Goal: Transaction & Acquisition: Book appointment/travel/reservation

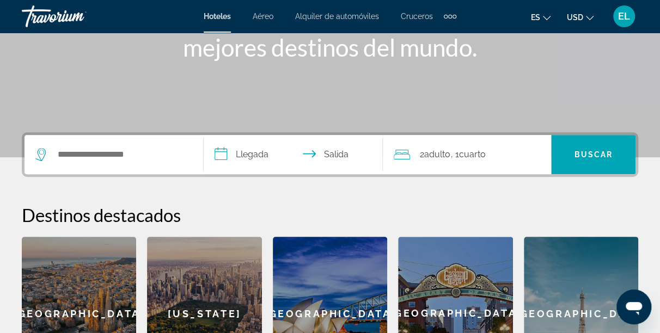
scroll to position [174, 0]
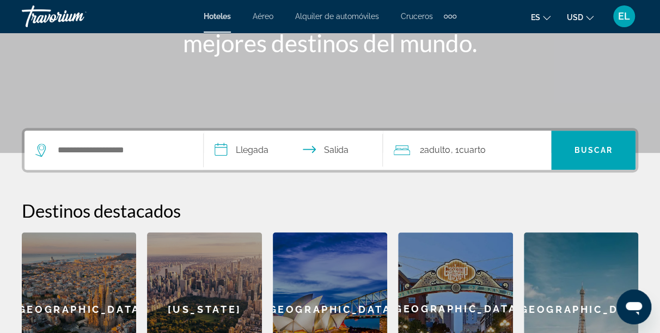
click at [267, 15] on span "Aéreo" at bounding box center [262, 16] width 21 height 9
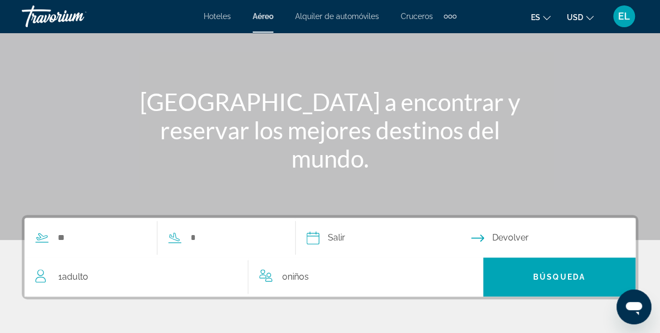
scroll to position [116, 0]
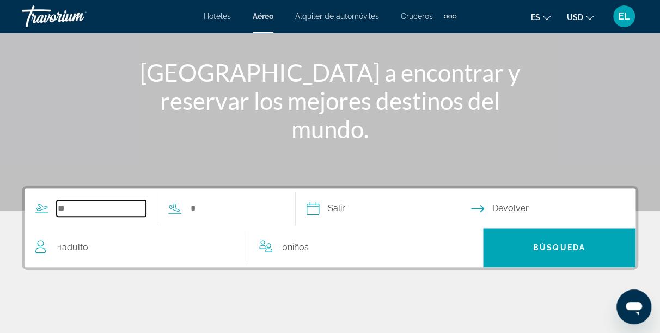
click at [73, 211] on input "Search widget" at bounding box center [101, 208] width 89 height 16
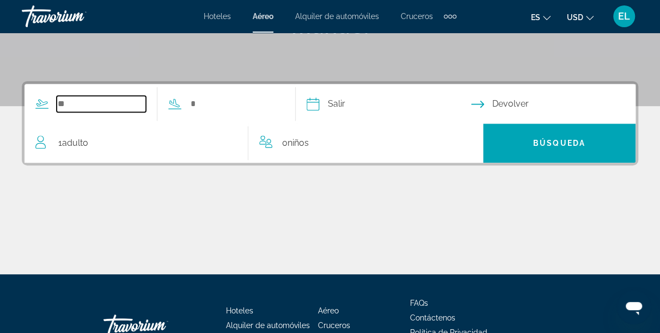
scroll to position [266, 0]
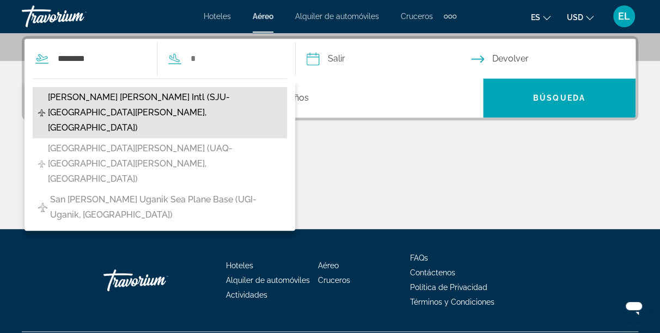
click at [116, 100] on span "Luiz Munoz Marin Intl (SJU-San Juan, United States of America)" at bounding box center [164, 113] width 233 height 46
type input "**********"
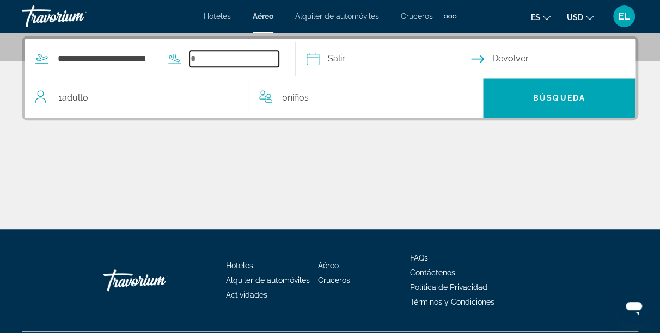
click at [214, 58] on input "Search widget" at bounding box center [233, 59] width 89 height 16
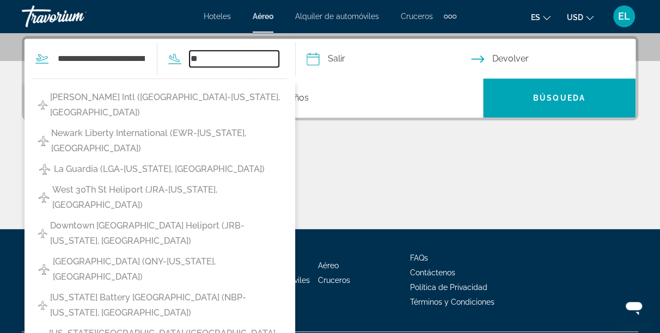
type input "*"
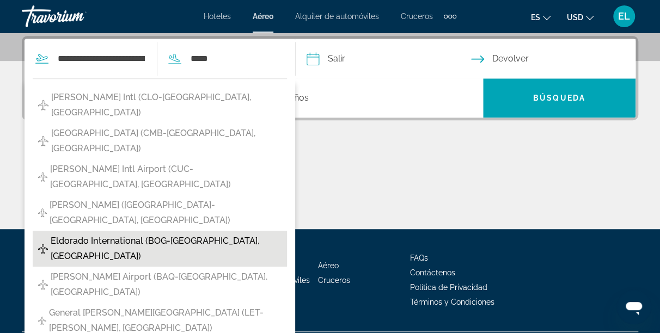
click at [140, 233] on span "Eldorado International (BOG-Bogota, Colombia)" at bounding box center [166, 248] width 231 height 30
type input "**********"
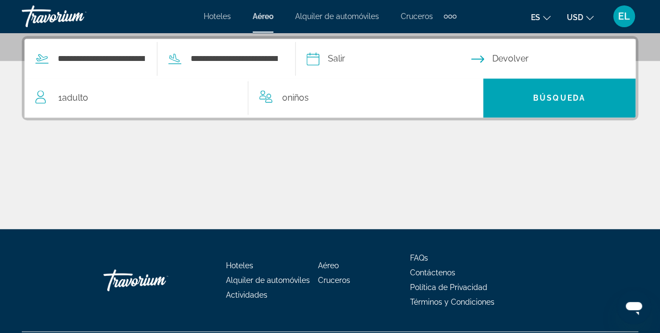
click at [353, 64] on input "Depart date" at bounding box center [388, 60] width 169 height 42
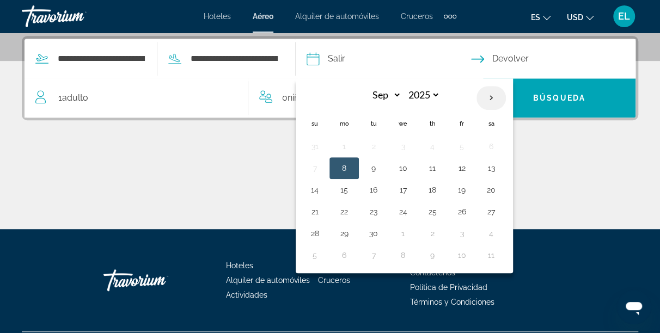
click at [506, 93] on th "Next month" at bounding box center [490, 98] width 29 height 24
select select "*"
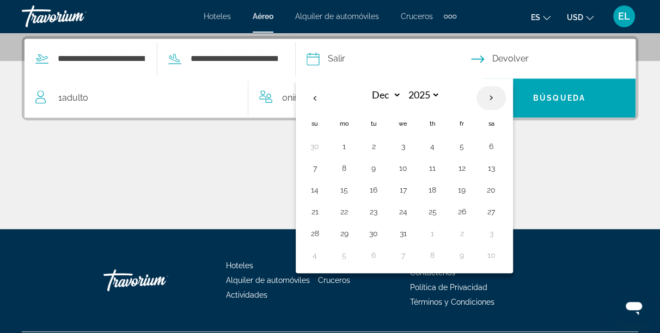
select select "****"
click at [506, 93] on th "Next month" at bounding box center [490, 98] width 29 height 24
select select "*"
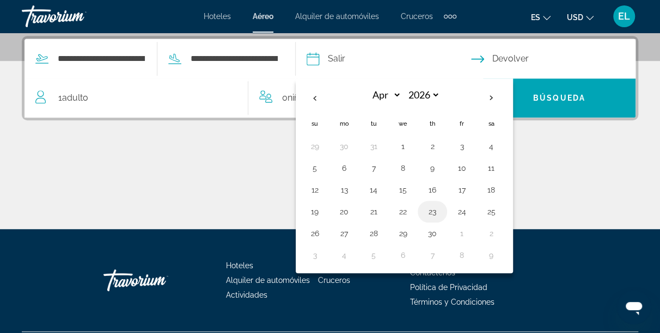
click at [441, 211] on button "23" at bounding box center [431, 211] width 17 height 15
type input "**********"
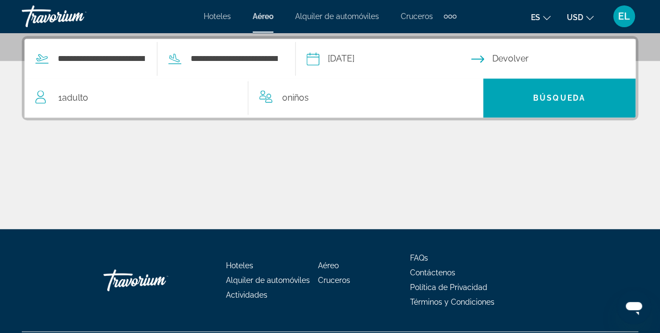
click at [529, 60] on input "Return date" at bounding box center [555, 60] width 169 height 42
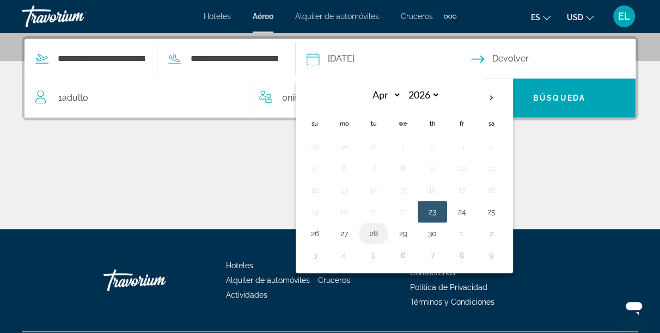
click at [382, 229] on button "28" at bounding box center [373, 233] width 17 height 15
type input "**********"
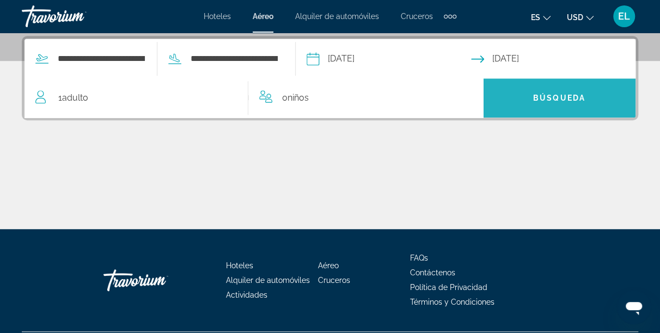
click at [563, 95] on span "Búsqueda" at bounding box center [559, 98] width 52 height 9
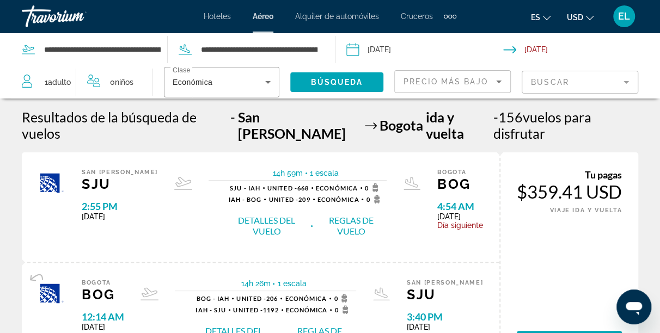
click at [534, 270] on div "Tu pagas $359.41 USD SOLO IDA VIAJE IDA Y VUELTA Reservar ahora Gana 0 Puntos d…" at bounding box center [568, 262] width 139 height 220
click at [244, 214] on button "Detalles del vuelo" at bounding box center [266, 225] width 83 height 23
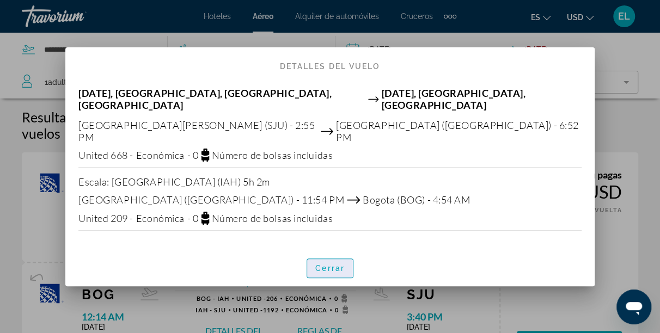
click at [325, 264] on span "Cerrar" at bounding box center [329, 268] width 29 height 9
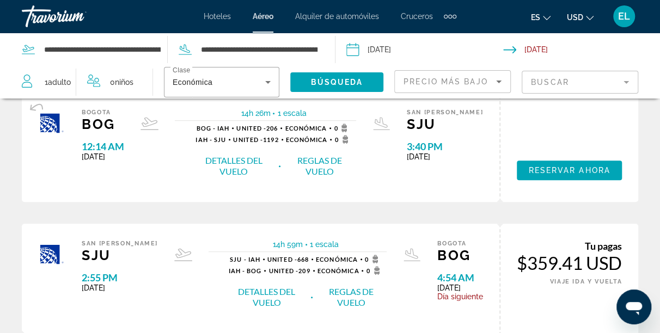
scroll to position [181, 0]
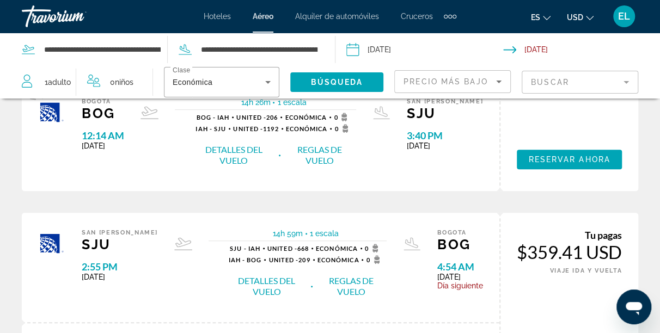
click at [239, 275] on button "Detalles del vuelo" at bounding box center [266, 286] width 83 height 23
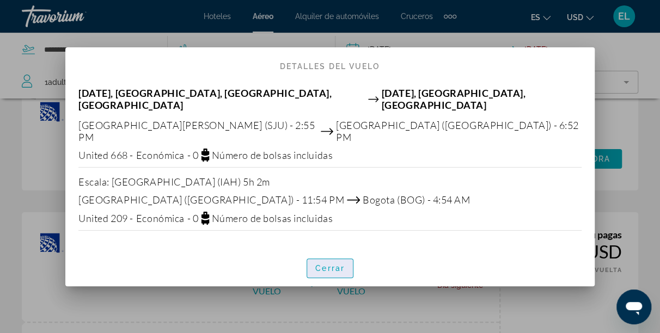
click at [328, 255] on span "button" at bounding box center [330, 268] width 46 height 26
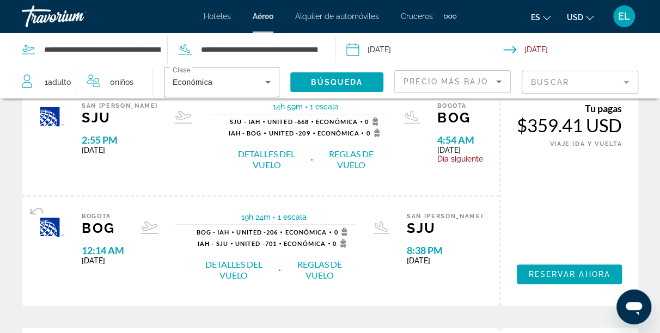
scroll to position [312, 0]
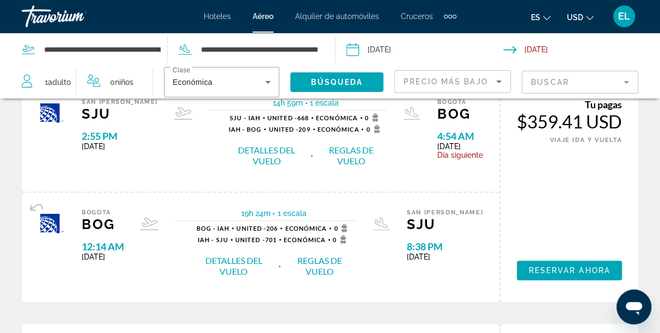
click at [250, 255] on button "Detalles del vuelo" at bounding box center [233, 266] width 85 height 23
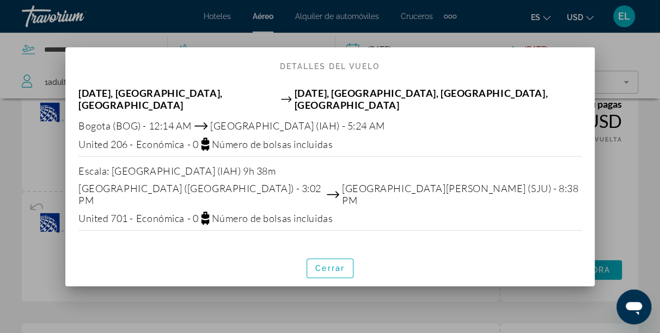
scroll to position [0, 0]
click at [330, 264] on span "Cerrar" at bounding box center [329, 268] width 29 height 9
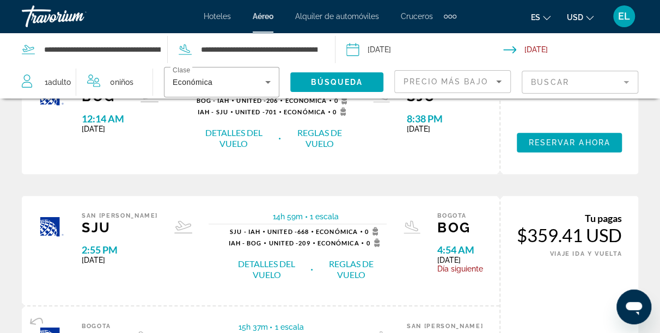
scroll to position [442, 0]
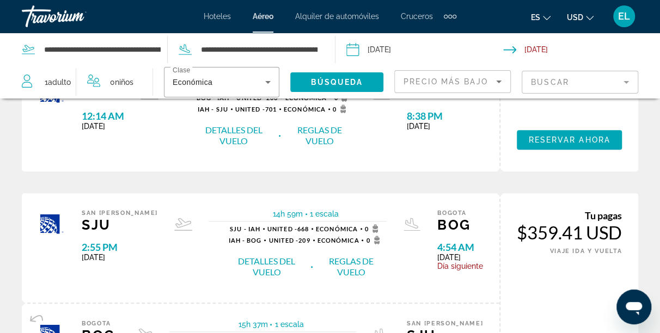
click at [260, 255] on button "Detalles del vuelo" at bounding box center [266, 266] width 83 height 23
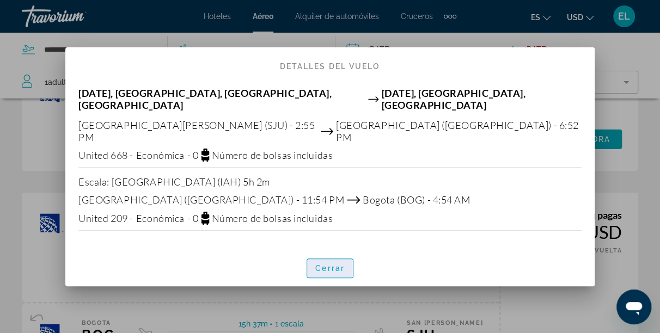
click at [328, 262] on span "button" at bounding box center [330, 268] width 46 height 26
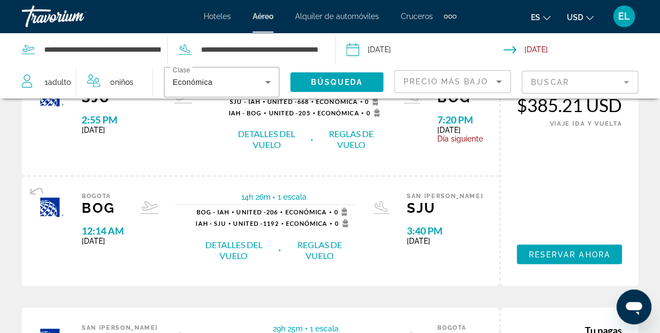
scroll to position [805, 0]
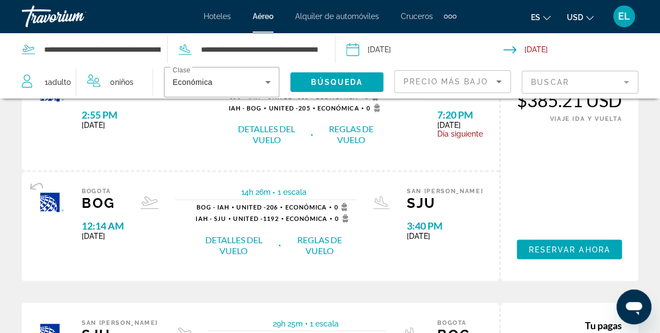
click at [254, 238] on button "Detalles del vuelo" at bounding box center [233, 244] width 85 height 23
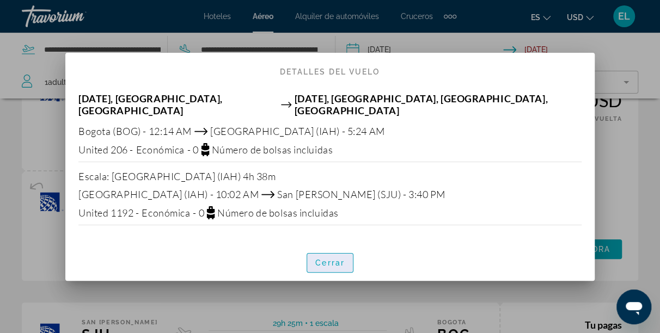
click at [319, 260] on span "Cerrar" at bounding box center [329, 262] width 29 height 9
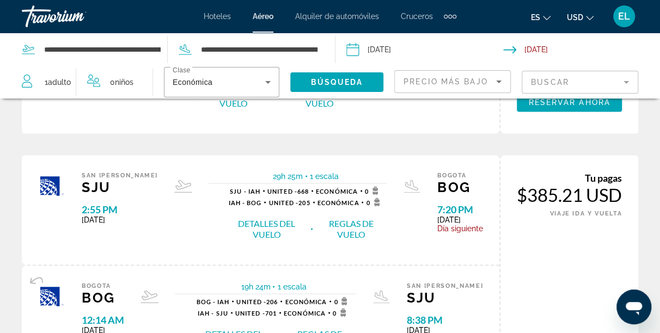
scroll to position [958, 0]
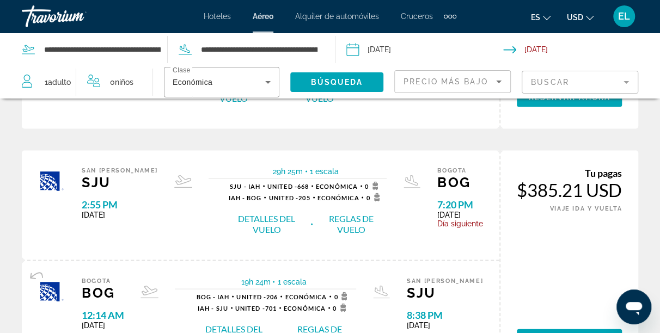
click at [254, 213] on button "Detalles del vuelo" at bounding box center [266, 223] width 83 height 23
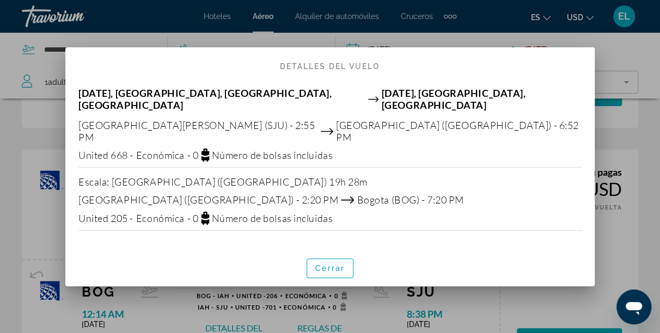
scroll to position [0, 0]
click at [328, 264] on span "Cerrar" at bounding box center [329, 268] width 29 height 9
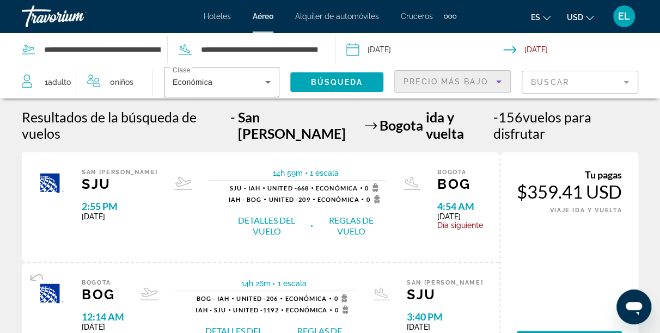
click at [497, 85] on icon "Sort by" at bounding box center [498, 81] width 13 height 13
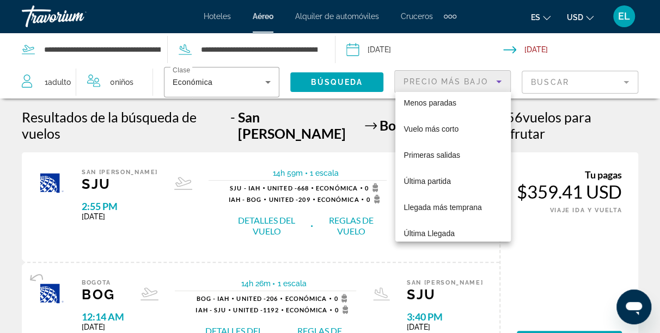
scroll to position [41, 0]
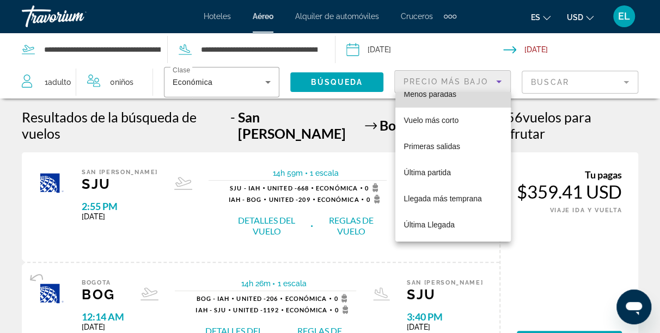
click at [465, 97] on mat-option "Menos paradas" at bounding box center [452, 94] width 115 height 26
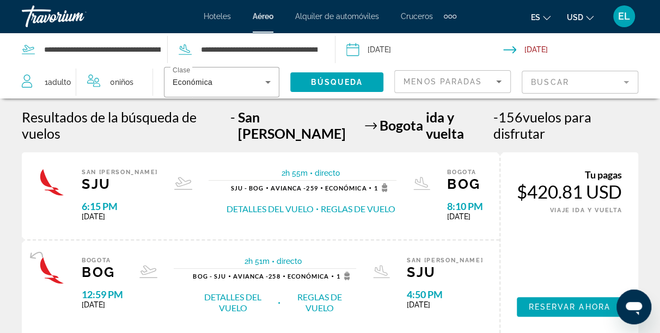
click at [237, 203] on button "Detalles del vuelo" at bounding box center [269, 209] width 87 height 12
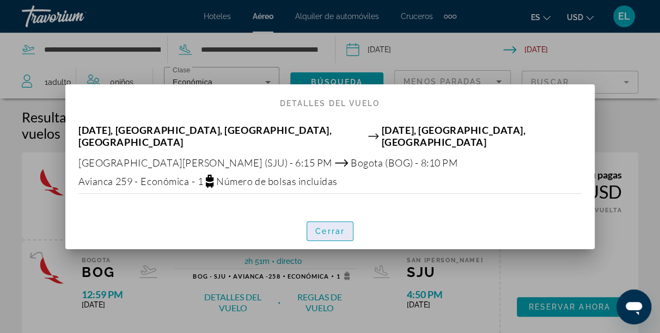
click at [322, 227] on span "Cerrar" at bounding box center [329, 231] width 29 height 9
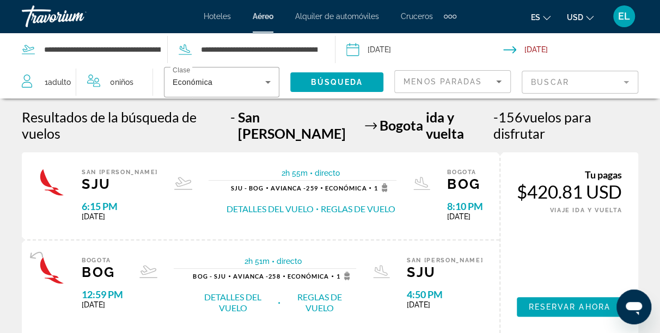
click at [226, 203] on button "Detalles del vuelo" at bounding box center [269, 209] width 87 height 12
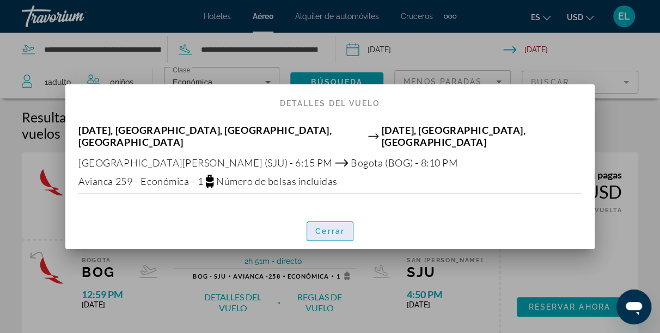
click at [335, 218] on span "button" at bounding box center [330, 231] width 46 height 26
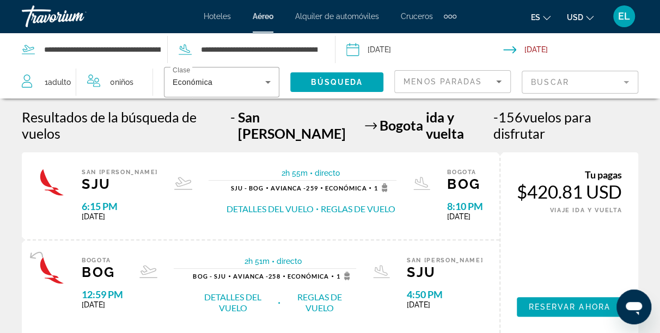
click at [253, 293] on button "Detalles del vuelo" at bounding box center [232, 302] width 85 height 23
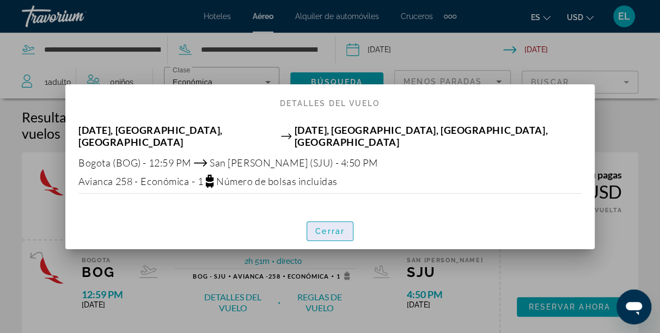
click at [335, 227] on span "Cerrar" at bounding box center [329, 231] width 29 height 9
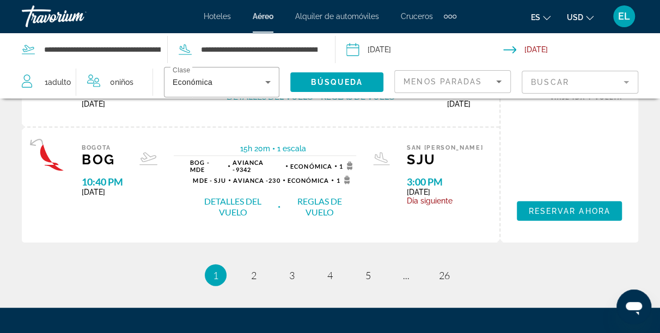
scroll to position [1153, 0]
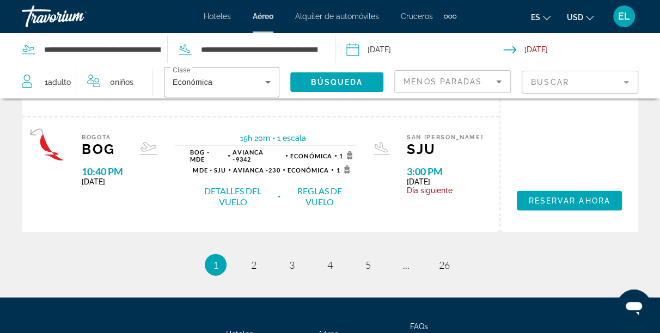
click at [248, 208] on button "Detalles del vuelo" at bounding box center [232, 196] width 85 height 23
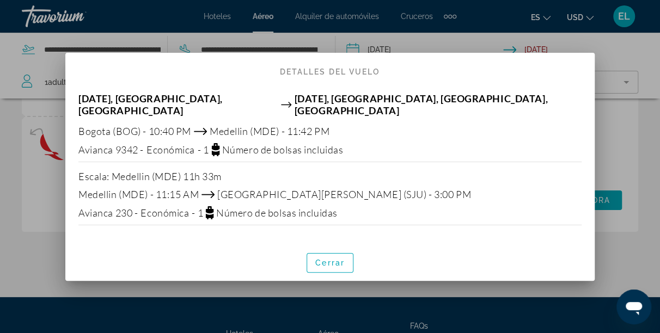
scroll to position [0, 0]
click at [329, 258] on span "Cerrar" at bounding box center [329, 262] width 29 height 9
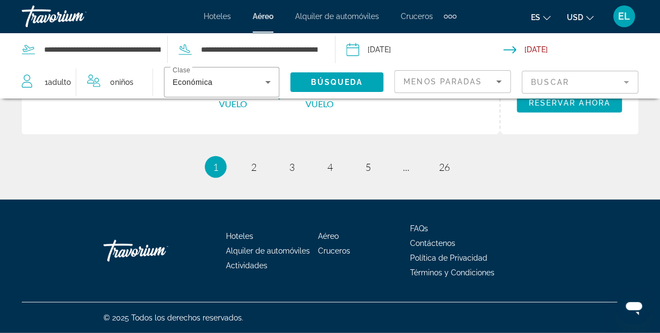
scroll to position [1284, 0]
click at [257, 177] on link "page 2" at bounding box center [253, 167] width 19 height 19
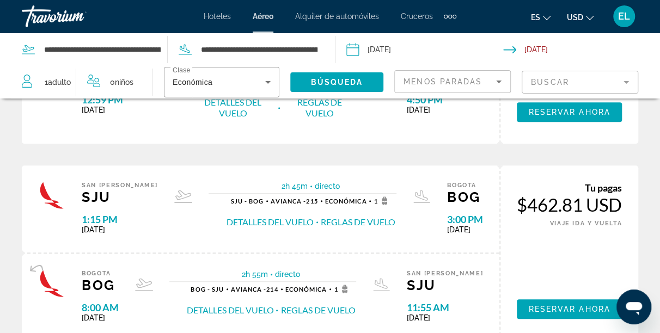
scroll to position [195, 0]
click at [252, 224] on button "Detalles del vuelo" at bounding box center [269, 221] width 87 height 12
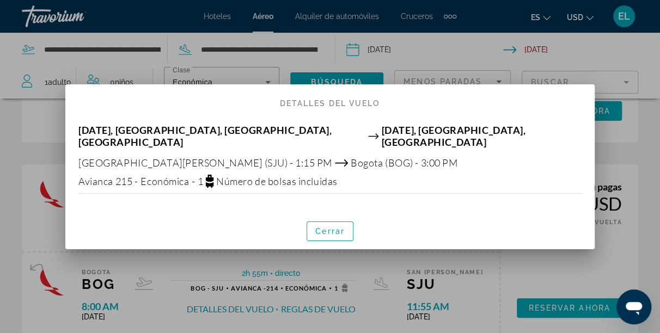
scroll to position [0, 0]
click at [319, 227] on span "Cerrar" at bounding box center [329, 231] width 29 height 9
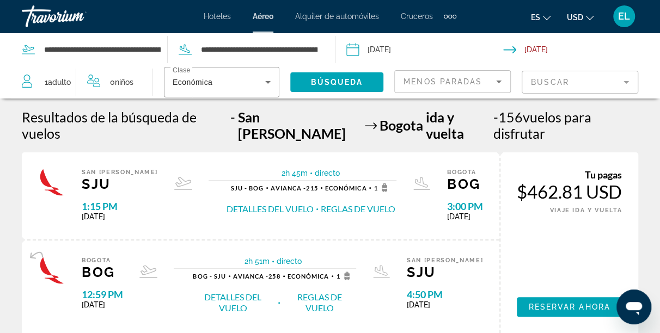
scroll to position [195, 0]
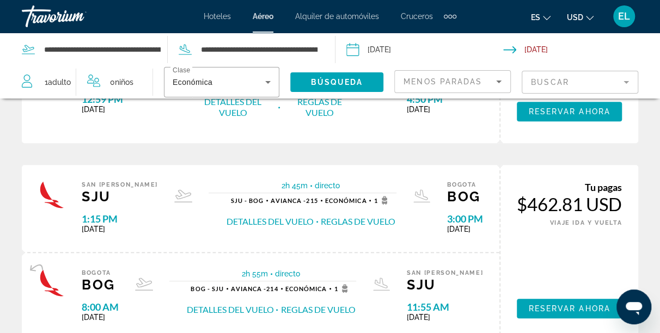
click at [250, 316] on button "Detalles del vuelo" at bounding box center [229, 310] width 87 height 12
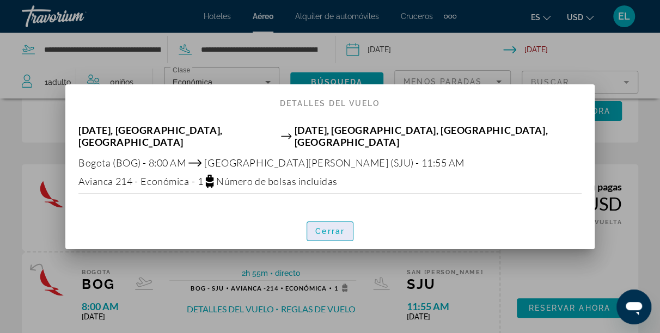
click at [326, 227] on span "Cerrar" at bounding box center [329, 231] width 29 height 9
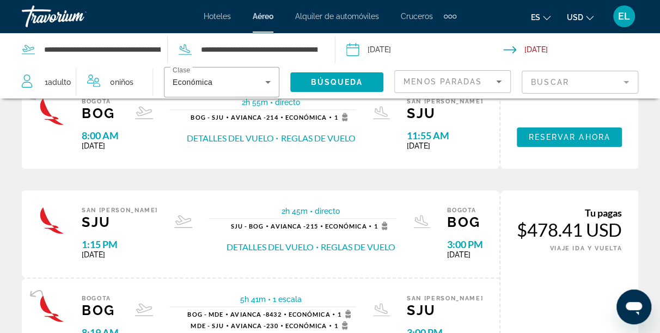
scroll to position [369, 0]
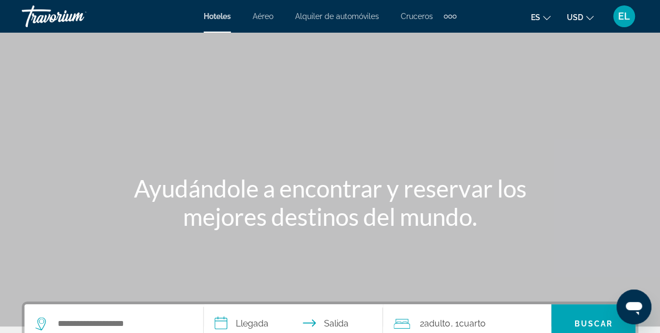
click at [343, 15] on span "Alquiler de automóviles" at bounding box center [337, 16] width 84 height 9
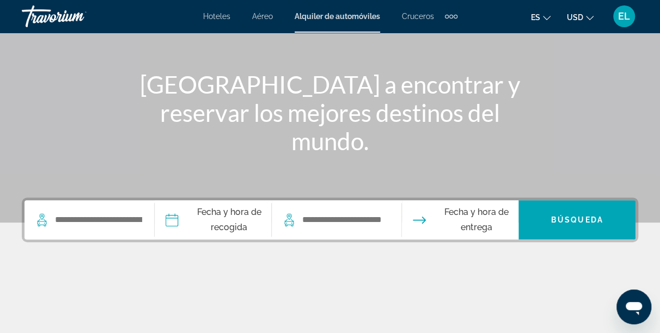
scroll to position [109, 0]
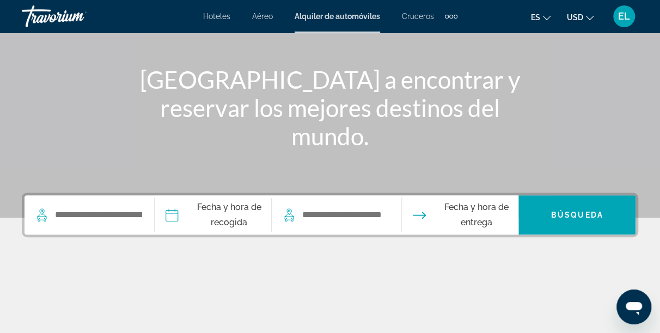
click at [453, 16] on div "Extra navigation items" at bounding box center [451, 16] width 13 height 16
click at [433, 35] on span "Actividades" at bounding box center [427, 36] width 41 height 9
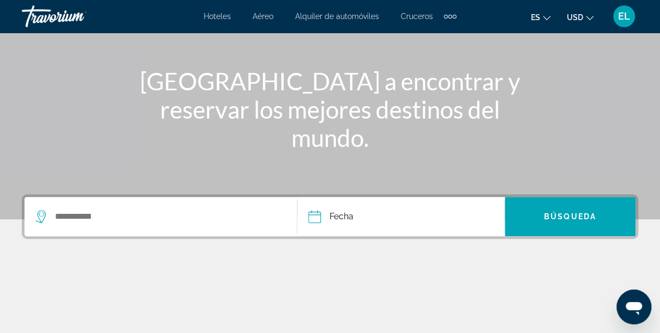
scroll to position [128, 0]
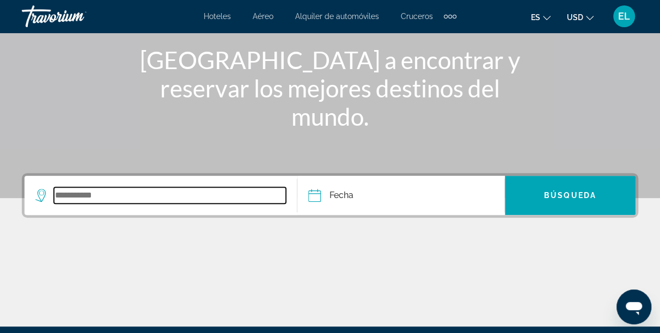
click at [79, 194] on input "Search widget" at bounding box center [170, 195] width 232 height 16
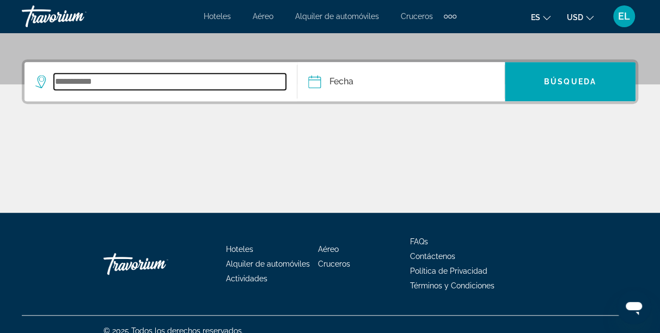
scroll to position [254, 0]
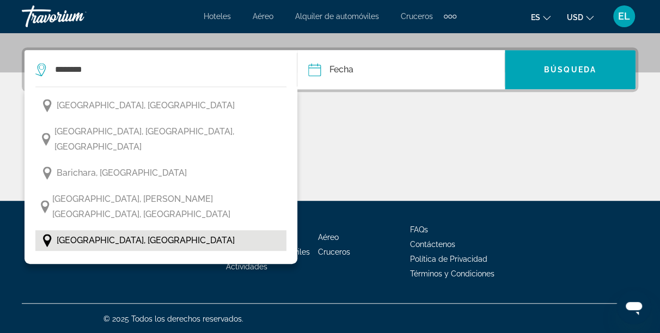
click at [99, 233] on span "[GEOGRAPHIC_DATA], [GEOGRAPHIC_DATA]" at bounding box center [146, 240] width 178 height 15
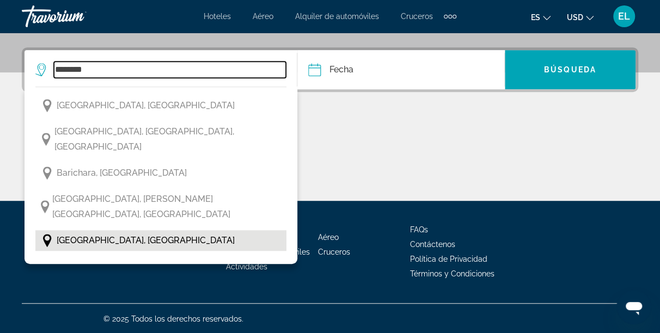
type input "**********"
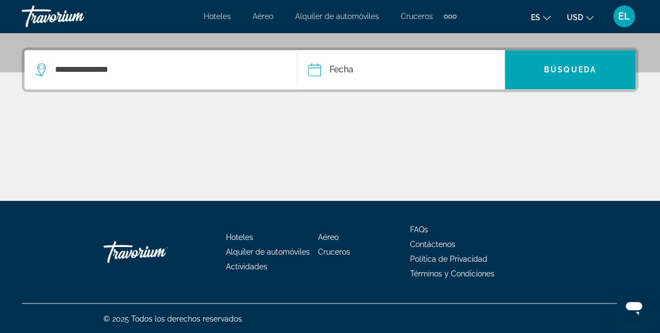
click at [336, 73] on input "Date" at bounding box center [356, 71] width 102 height 42
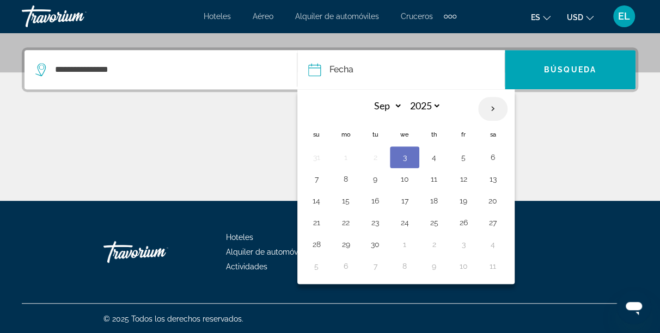
click at [489, 106] on th "Next month" at bounding box center [492, 109] width 29 height 24
select select "*"
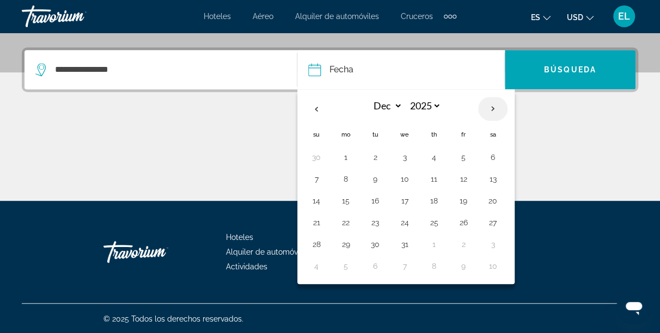
select select "****"
click at [489, 106] on th "Next month" at bounding box center [492, 109] width 29 height 24
select select "*"
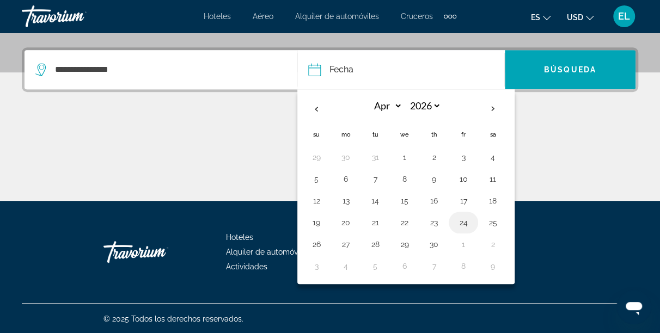
click at [460, 222] on button "24" at bounding box center [462, 222] width 17 height 15
type input "**********"
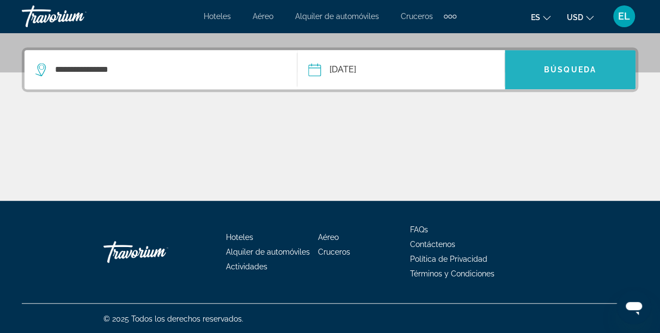
click at [590, 66] on span "Búsqueda" at bounding box center [570, 69] width 52 height 9
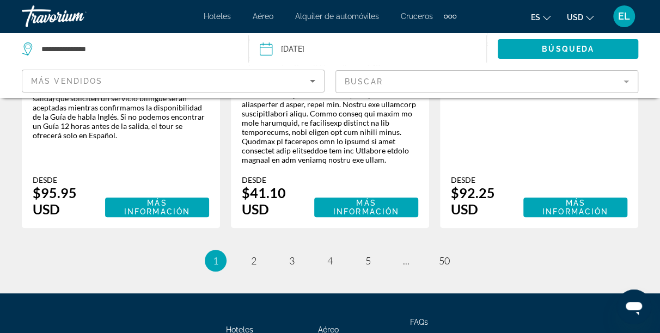
scroll to position [2266, 0]
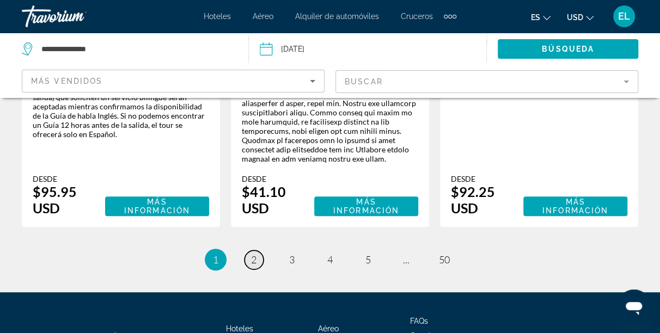
click at [252, 254] on span "2" at bounding box center [253, 260] width 5 height 12
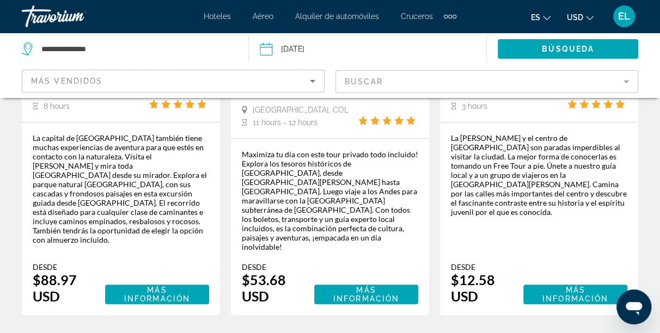
scroll to position [2166, 0]
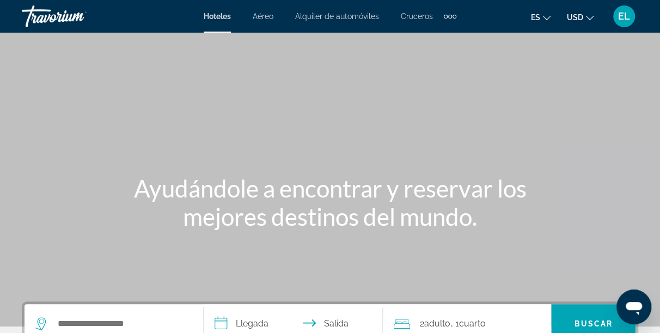
click at [451, 13] on div "Extra navigation items" at bounding box center [450, 16] width 13 height 16
click at [420, 40] on span "Actividades" at bounding box center [426, 36] width 41 height 9
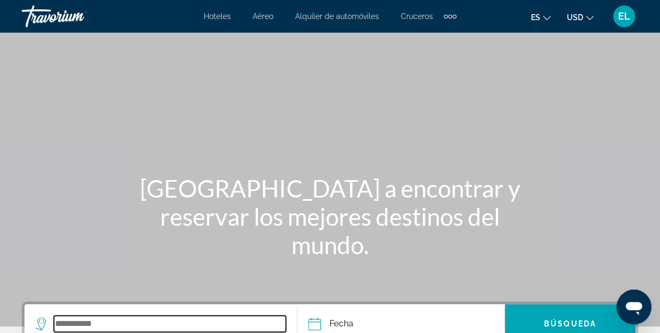
click at [81, 321] on input "Search widget" at bounding box center [170, 324] width 232 height 16
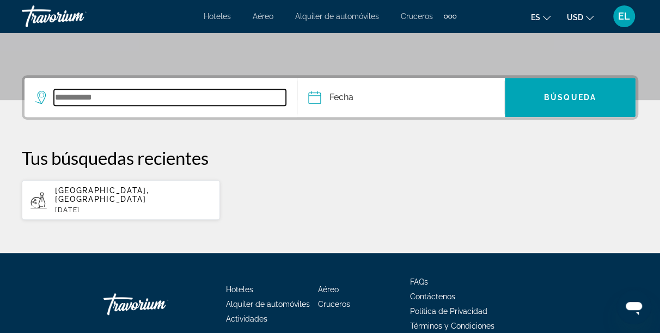
scroll to position [266, 0]
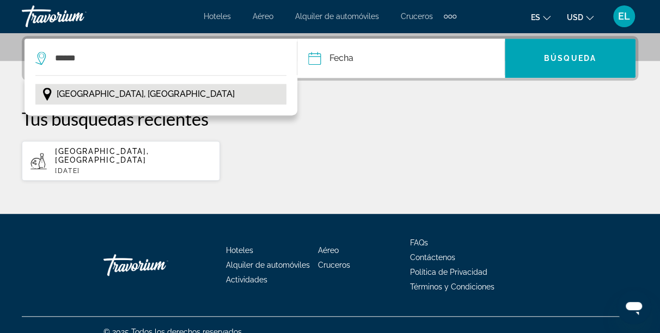
click at [85, 98] on span "[GEOGRAPHIC_DATA], [GEOGRAPHIC_DATA]" at bounding box center [146, 94] width 178 height 15
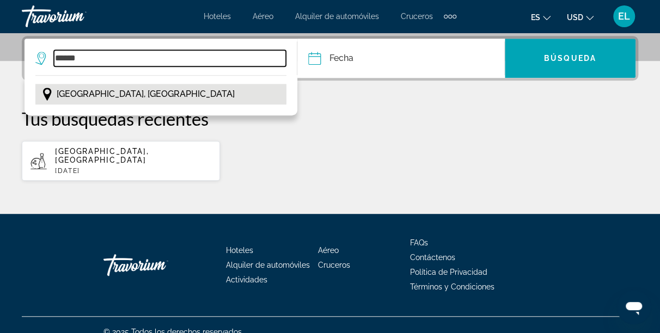
type input "**********"
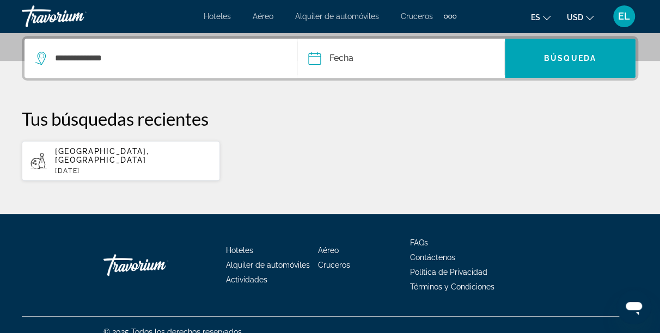
click at [353, 56] on input "Date" at bounding box center [356, 60] width 102 height 42
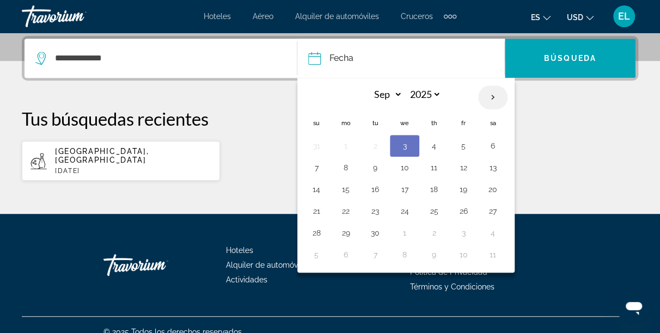
click at [492, 96] on th "Next month" at bounding box center [492, 97] width 29 height 24
select select "*"
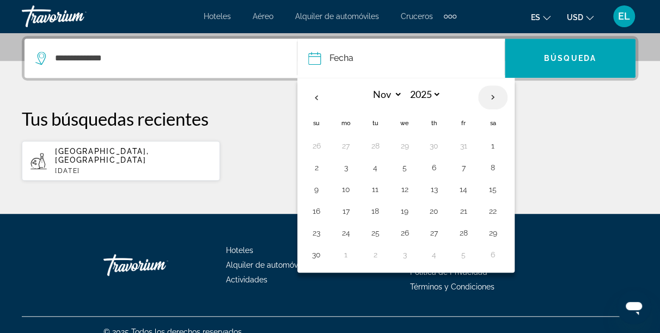
select select "****"
click at [492, 96] on th "Next month" at bounding box center [492, 97] width 29 height 24
select select "*"
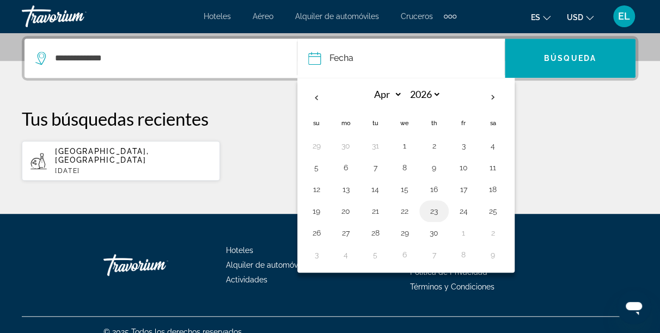
click at [432, 211] on button "23" at bounding box center [433, 211] width 17 height 15
type input "**********"
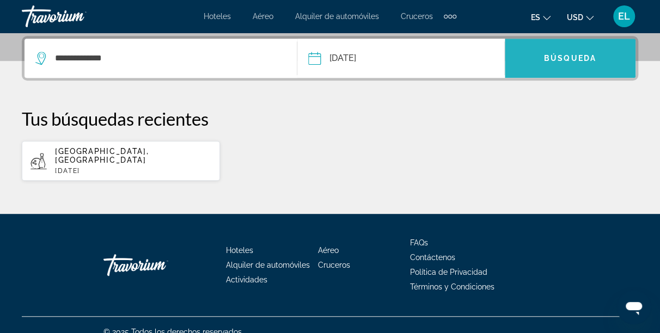
click at [569, 58] on span "Búsqueda" at bounding box center [570, 58] width 52 height 9
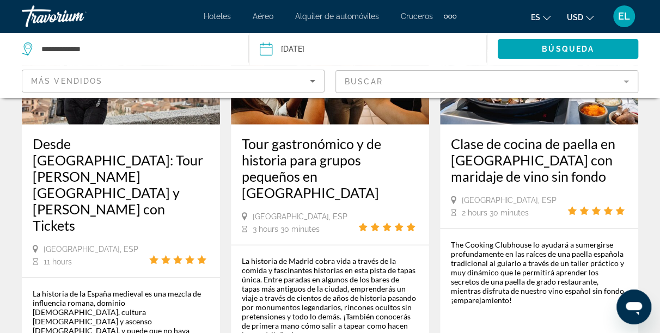
scroll to position [1385, 0]
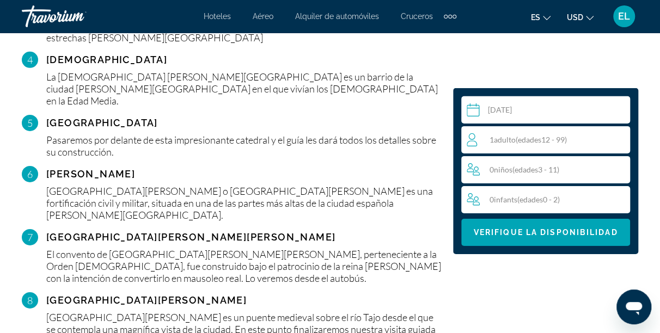
scroll to position [1755, 0]
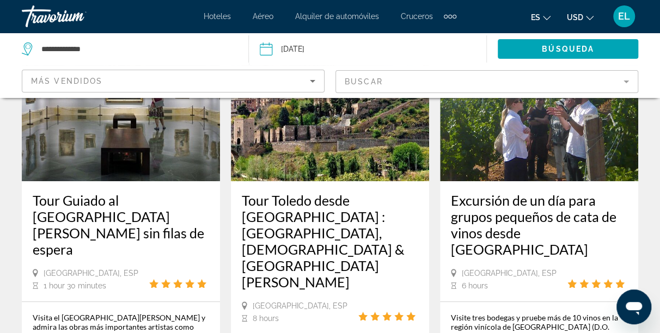
scroll to position [2009, 0]
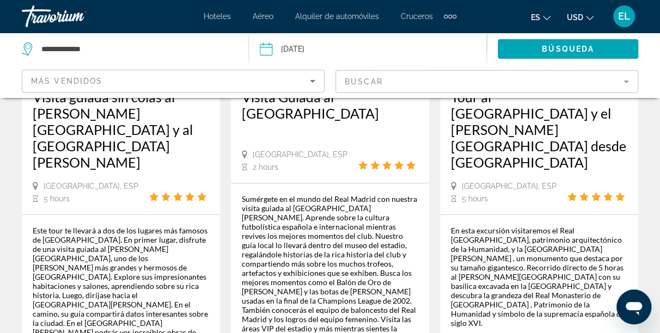
scroll to position [2024, 0]
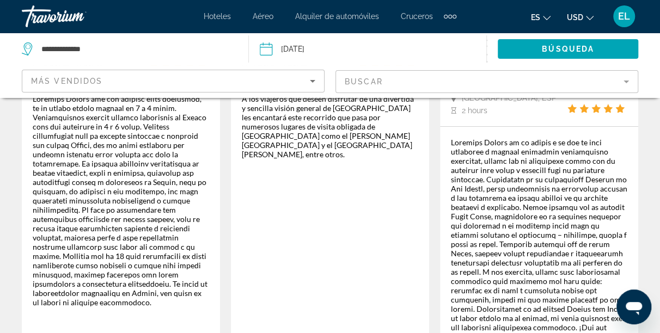
scroll to position [2093, 0]
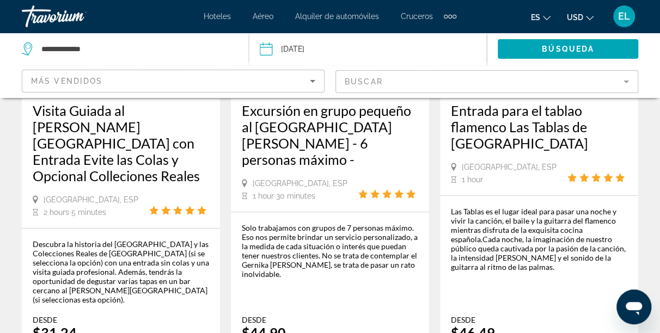
scroll to position [1956, 0]
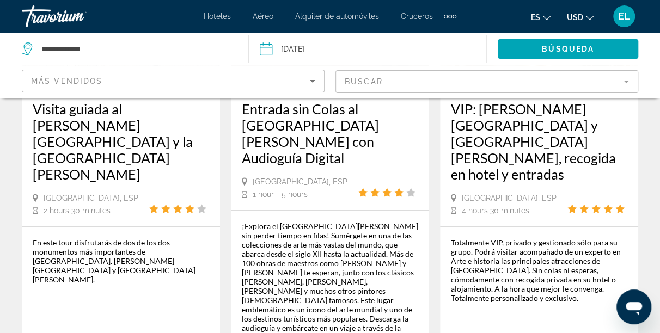
scroll to position [2135, 0]
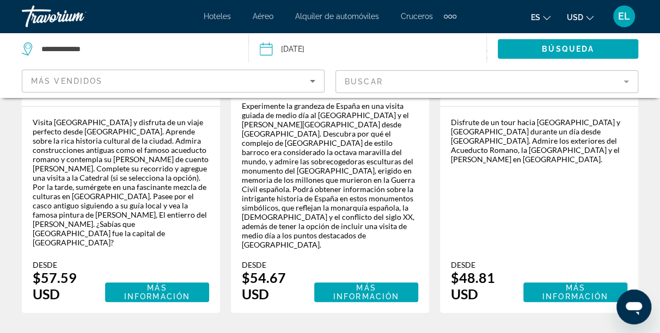
scroll to position [391, 0]
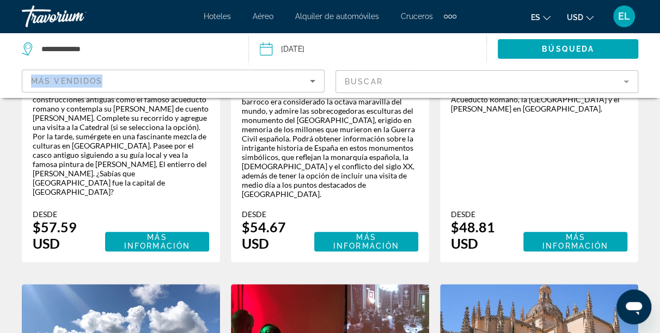
drag, startPoint x: 658, startPoint y: 80, endPoint x: 657, endPoint y: 54, distance: 25.6
click at [657, 54] on div "**********" at bounding box center [330, 65] width 660 height 65
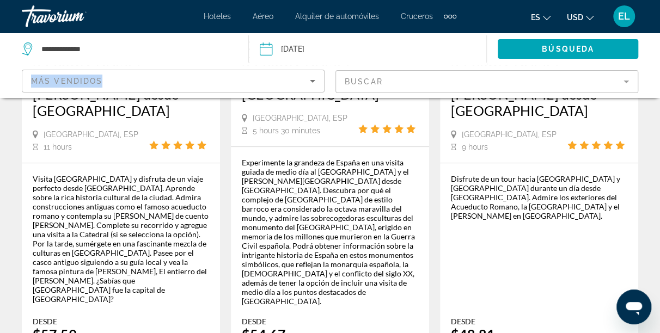
scroll to position [304, 0]
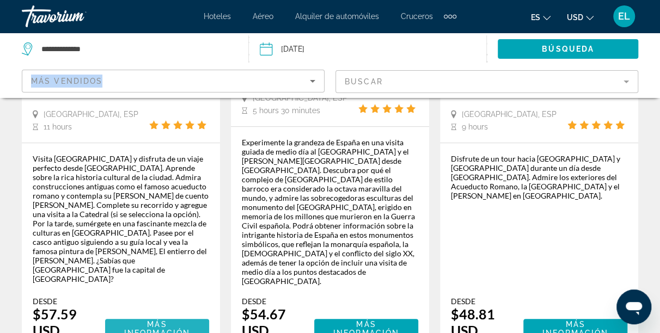
click at [164, 320] on span "Más información" at bounding box center [157, 328] width 66 height 17
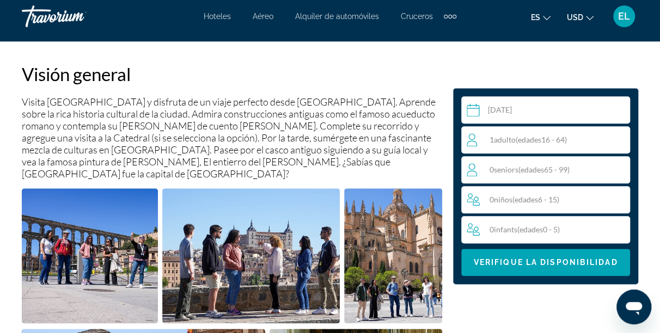
scroll to position [444, 0]
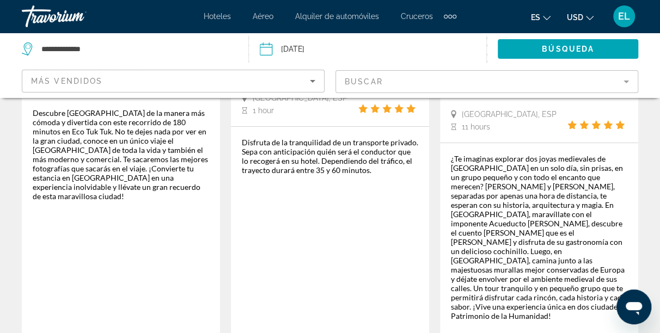
scroll to position [2057, 0]
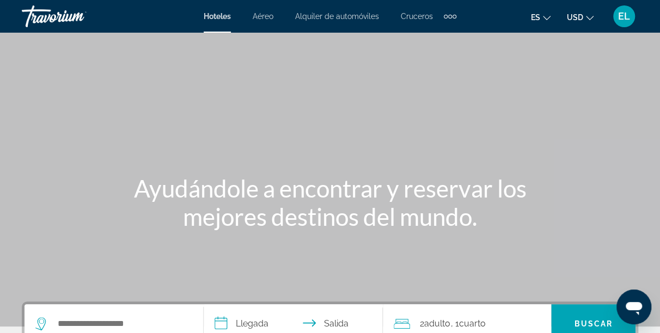
click at [418, 15] on span "Cruceros" at bounding box center [417, 16] width 32 height 9
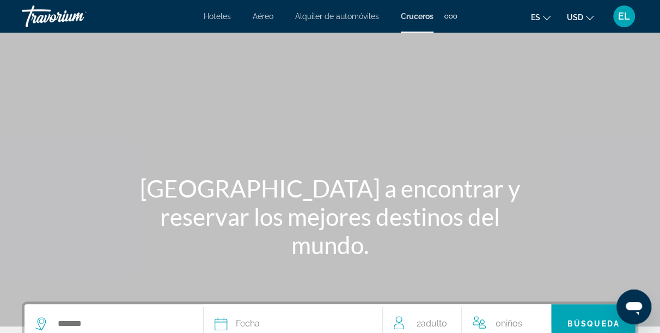
scroll to position [267, 0]
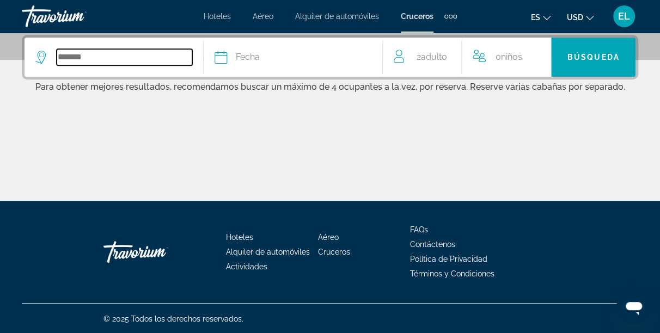
click at [57, 58] on input "Search widget" at bounding box center [124, 57] width 135 height 16
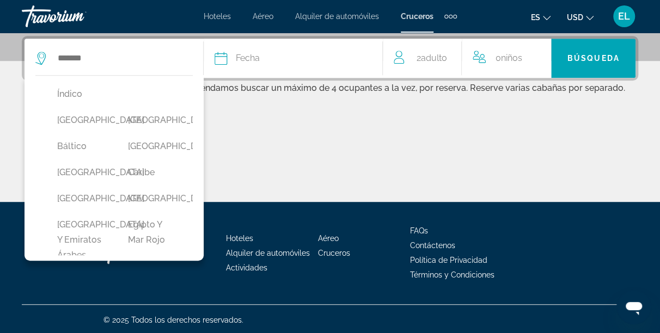
scroll to position [87, 0]
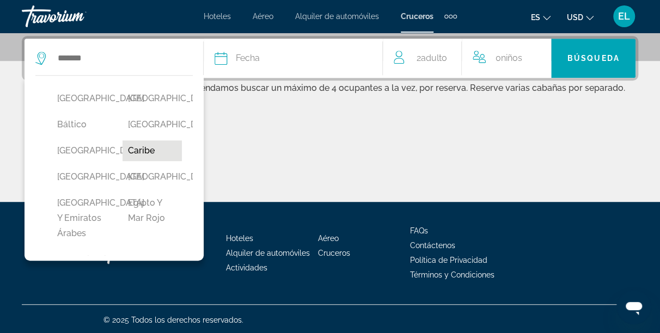
click at [140, 161] on button "Caribe" at bounding box center [152, 150] width 60 height 21
type input "******"
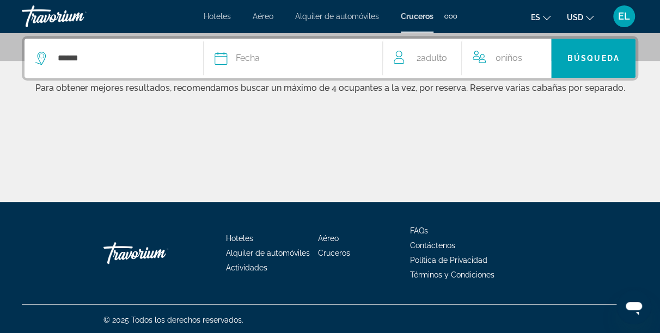
click at [267, 56] on div "Fecha" at bounding box center [292, 58] width 157 height 15
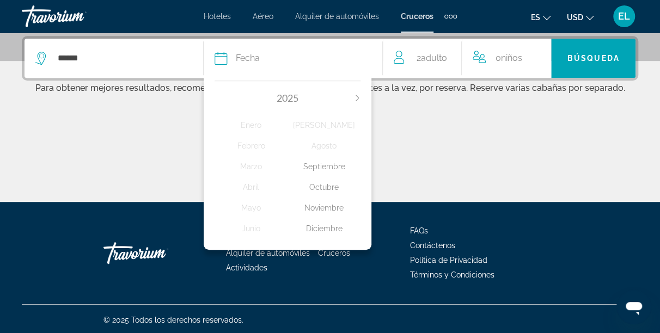
click at [359, 98] on icon "Next month" at bounding box center [357, 98] width 7 height 7
click at [252, 190] on div "Abril" at bounding box center [250, 187] width 73 height 20
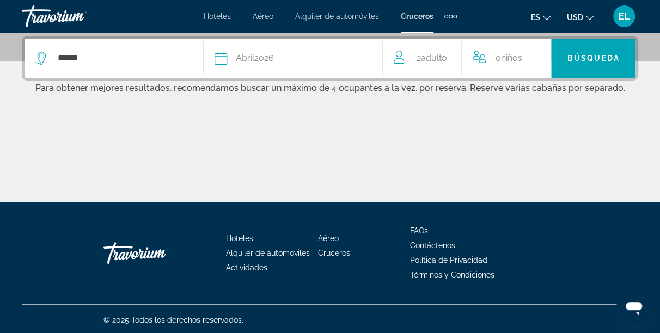
click at [436, 58] on span "Adulto" at bounding box center [434, 58] width 26 height 10
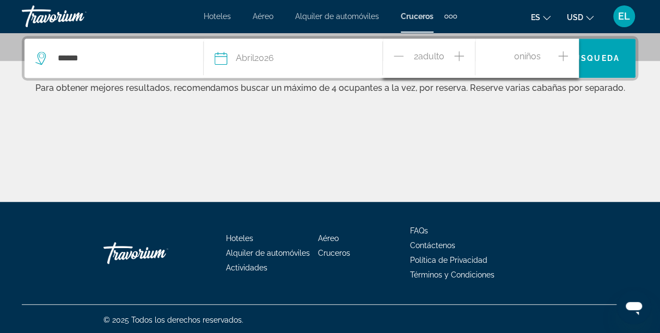
click at [436, 58] on span "Adulto" at bounding box center [431, 56] width 26 height 10
click at [461, 58] on icon "Increment adults" at bounding box center [459, 56] width 10 height 13
click at [525, 54] on span "Niños" at bounding box center [529, 56] width 21 height 10
click at [525, 60] on span "Niños" at bounding box center [529, 56] width 21 height 10
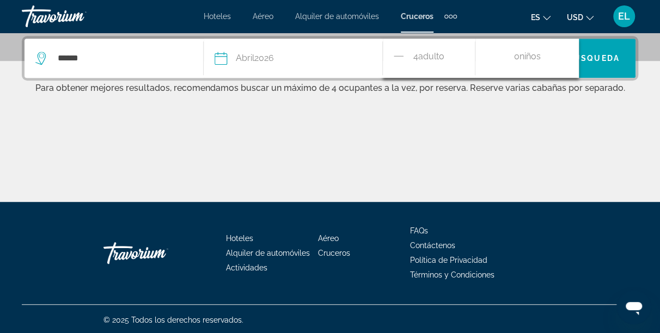
click at [531, 58] on span "Niños" at bounding box center [529, 56] width 21 height 10
click at [425, 59] on span "Adulto" at bounding box center [431, 56] width 26 height 10
click at [397, 56] on icon "Decrement adults" at bounding box center [398, 56] width 10 height 13
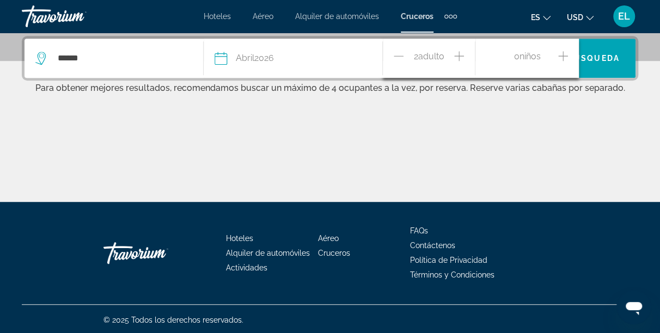
click at [564, 58] on icon "Increment children" at bounding box center [563, 56] width 10 height 13
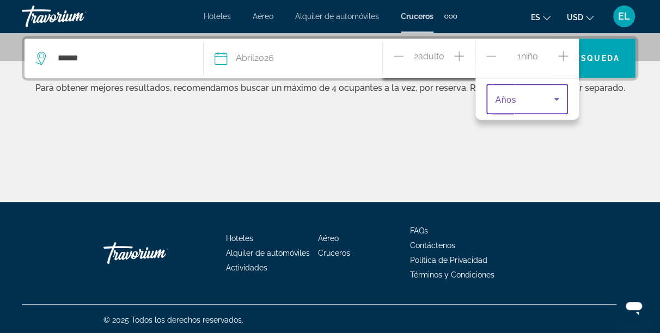
click at [553, 98] on icon "Travelers: 2 adults, 1 child" at bounding box center [556, 99] width 13 height 13
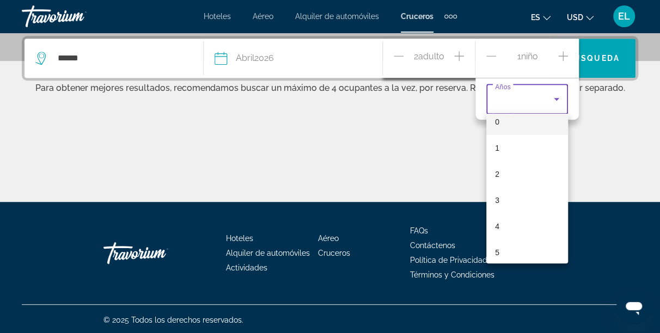
scroll to position [0, 0]
click at [461, 54] on div at bounding box center [330, 166] width 660 height 333
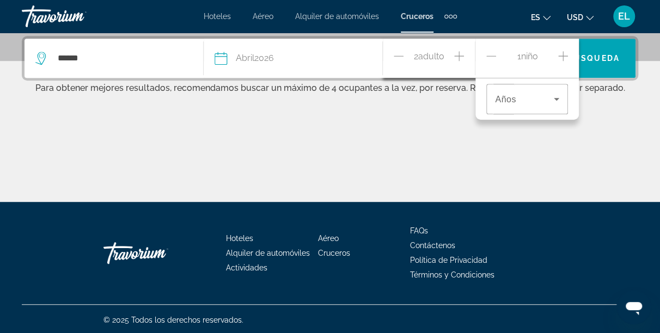
click at [461, 54] on icon "Increment adults" at bounding box center [459, 56] width 10 height 13
click at [421, 60] on span "Adulto" at bounding box center [431, 56] width 26 height 10
click at [556, 98] on icon "Travelers: 3 adults, 1 child" at bounding box center [555, 99] width 5 height 3
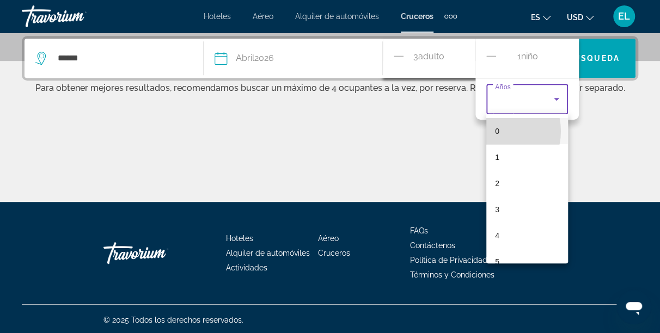
click at [495, 131] on span "0" at bounding box center [497, 131] width 4 height 13
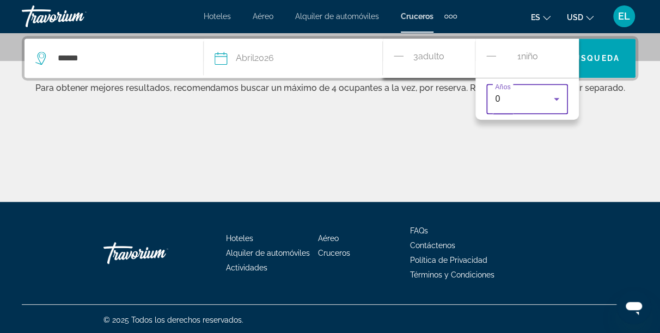
click at [444, 56] on span "3 Adulto Adulto" at bounding box center [428, 58] width 31 height 19
click at [489, 54] on icon "Decrement children" at bounding box center [491, 56] width 10 height 13
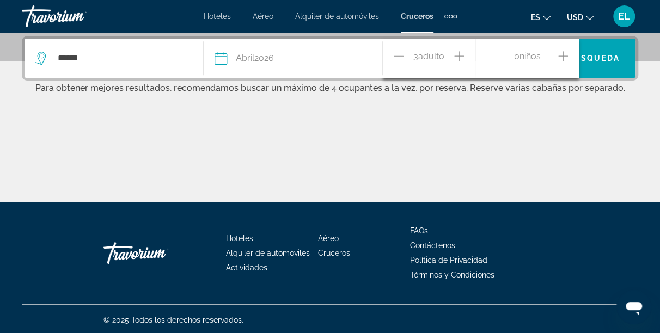
click at [457, 57] on icon "Increment adults" at bounding box center [459, 56] width 10 height 13
click at [608, 54] on span "Búsqueda" at bounding box center [593, 58] width 52 height 9
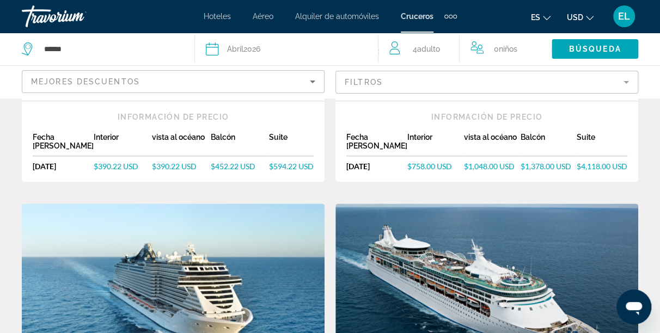
scroll to position [459, 0]
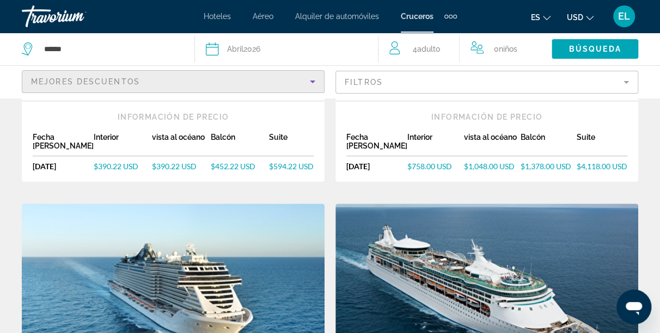
click at [312, 82] on icon "Sort by" at bounding box center [312, 82] width 5 height 3
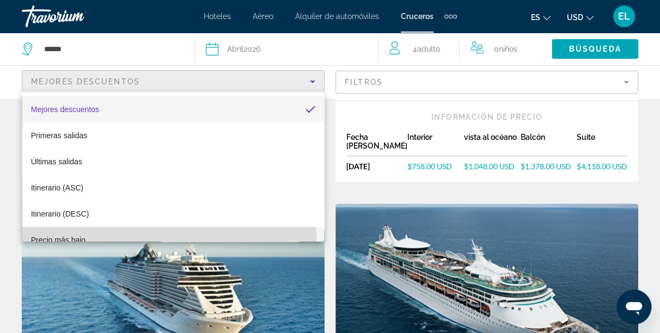
click at [72, 238] on span "Precio más bajo" at bounding box center [58, 240] width 54 height 9
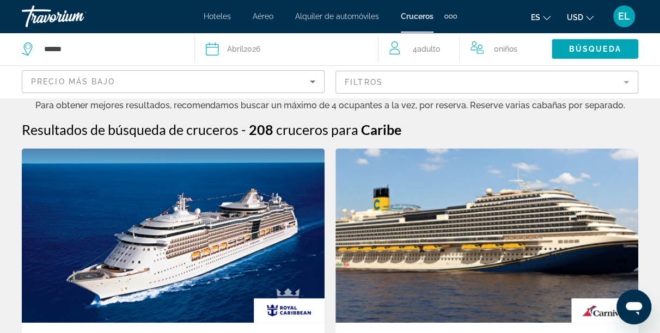
click at [628, 83] on mat-form-field "Filtros" at bounding box center [486, 82] width 303 height 23
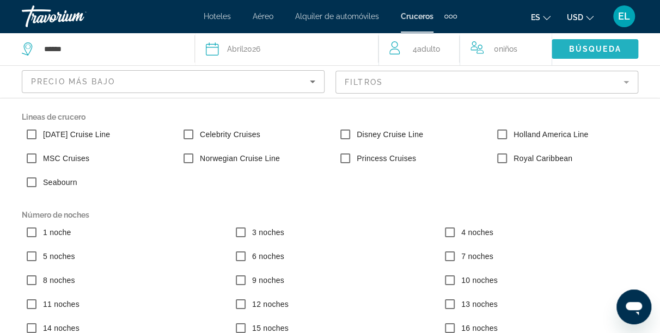
click at [606, 47] on span "Búsqueda" at bounding box center [595, 49] width 52 height 9
click at [599, 47] on span "Búsqueda" at bounding box center [595, 49] width 52 height 9
click at [589, 50] on span "Búsqueda" at bounding box center [595, 49] width 52 height 9
click at [589, 51] on span "Búsqueda" at bounding box center [595, 49] width 52 height 9
click at [309, 82] on icon "Sort by" at bounding box center [312, 81] width 13 height 13
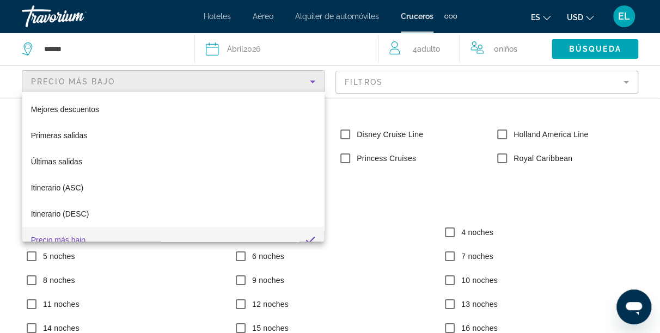
scroll to position [11, 0]
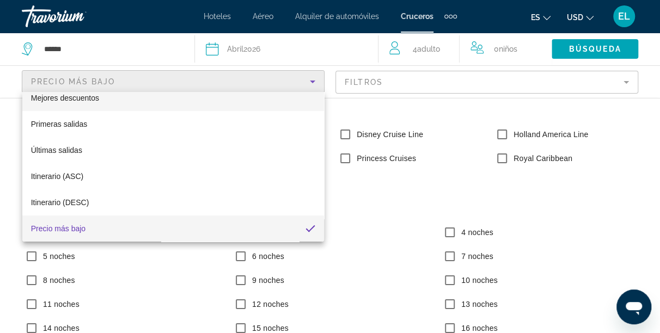
click at [95, 98] on span "Mejores descuentos" at bounding box center [65, 98] width 68 height 9
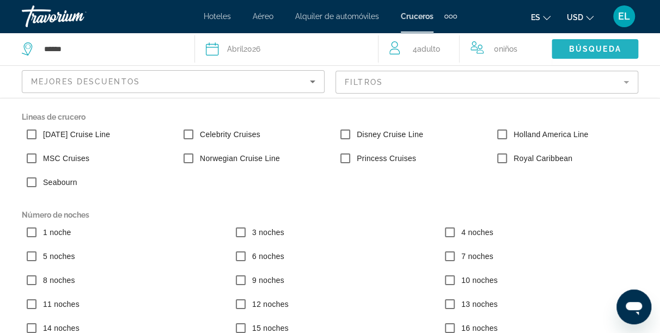
click at [576, 48] on span "Búsqueda" at bounding box center [595, 49] width 52 height 9
click at [581, 50] on span "Búsqueda" at bounding box center [595, 49] width 52 height 9
click at [582, 50] on span "Búsqueda" at bounding box center [595, 49] width 52 height 9
click at [547, 17] on icon "Change language" at bounding box center [547, 18] width 8 height 8
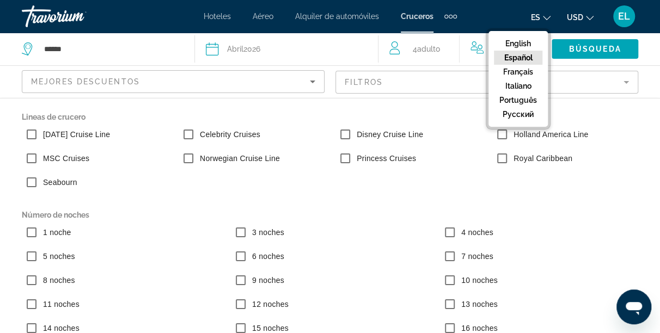
click at [528, 57] on button "Español" at bounding box center [518, 58] width 48 height 14
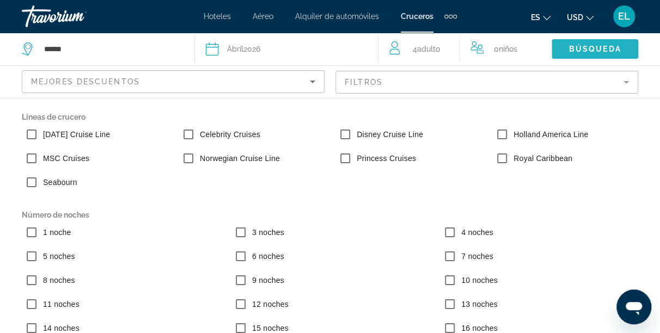
click at [598, 51] on span "Búsqueda" at bounding box center [595, 49] width 52 height 9
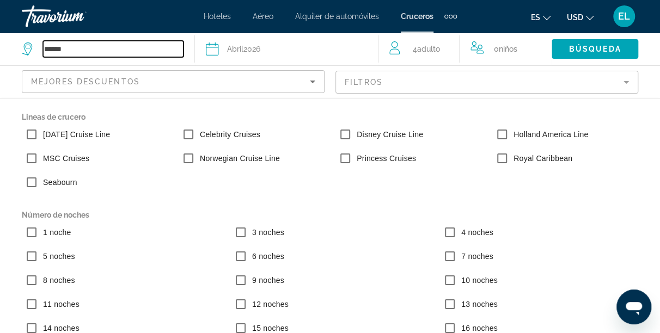
click at [66, 50] on input "******" at bounding box center [113, 49] width 140 height 16
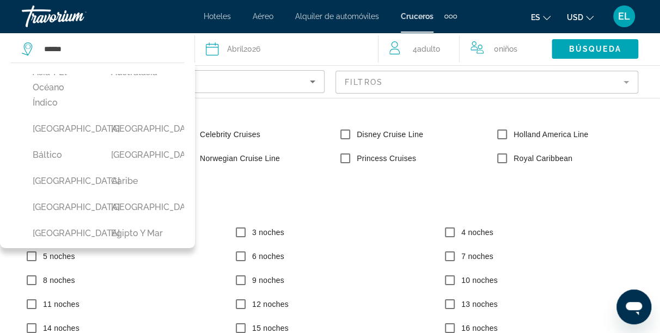
scroll to position [51, 0]
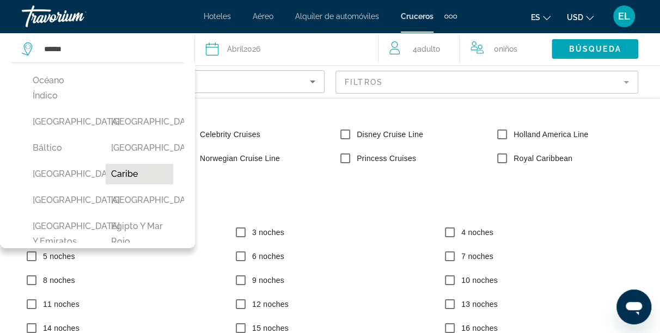
click at [125, 184] on button "Caribe" at bounding box center [139, 174] width 67 height 21
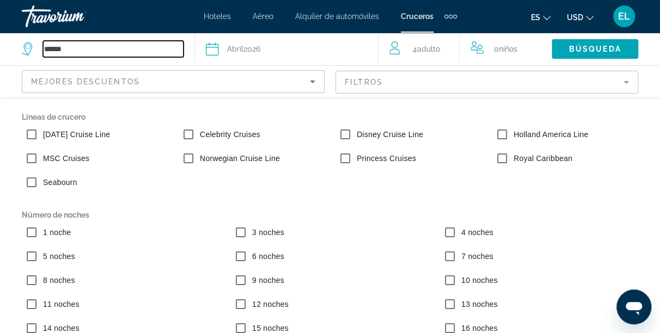
click at [156, 53] on input "******" at bounding box center [113, 49] width 140 height 16
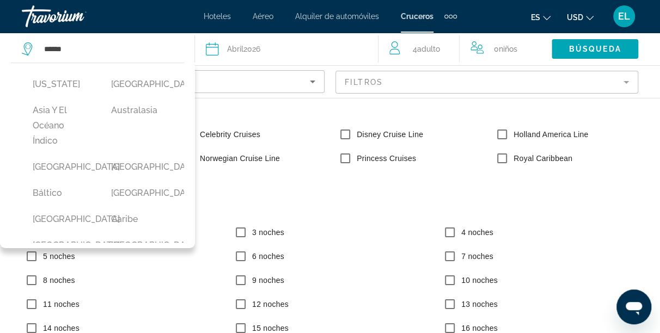
scroll to position [0, 0]
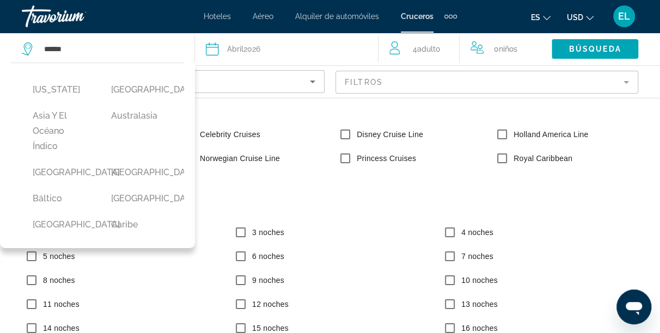
click at [321, 60] on button "Fecha [DATE] [DATE] Febrero Marzo [PERSON_NAME] [PERSON_NAME] Octubre Noviembre…" at bounding box center [287, 49] width 162 height 33
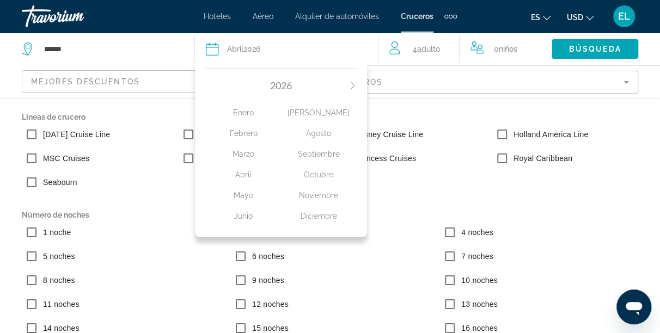
click at [401, 54] on div "4 Adulto Adulto" at bounding box center [424, 48] width 70 height 15
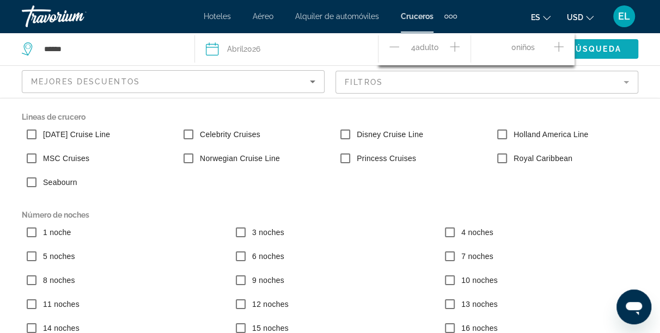
click at [593, 51] on span "Búsqueda" at bounding box center [595, 49] width 52 height 9
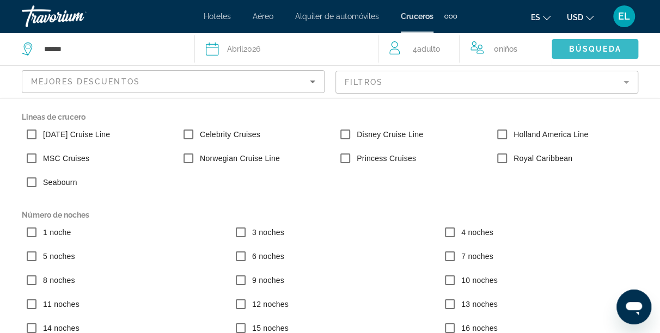
click at [593, 51] on span "Búsqueda" at bounding box center [595, 49] width 52 height 9
click at [623, 82] on mat-form-field "Filtros" at bounding box center [486, 82] width 303 height 23
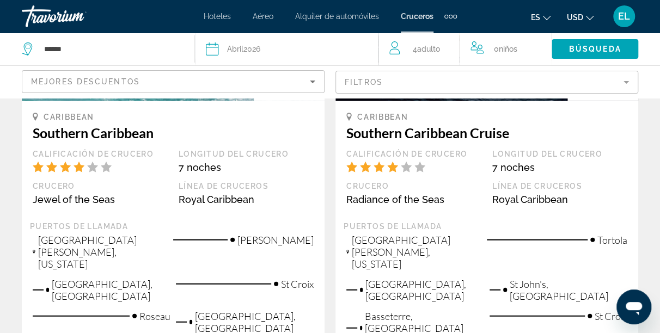
scroll to position [948, 0]
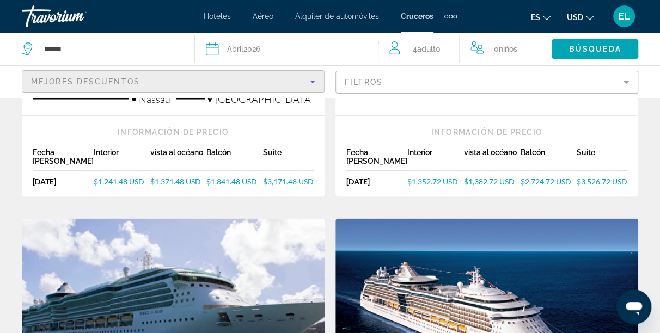
click at [315, 82] on icon "Sort by" at bounding box center [312, 81] width 13 height 13
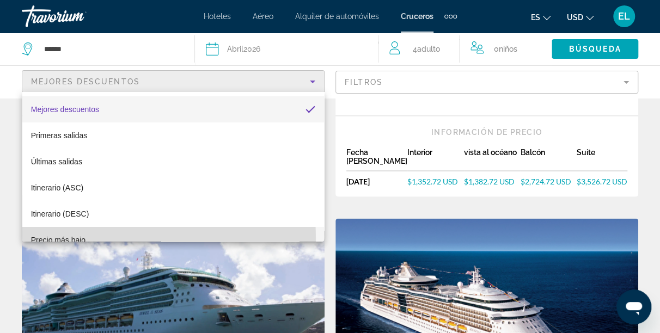
click at [61, 240] on span "Precio más bajo" at bounding box center [58, 240] width 54 height 9
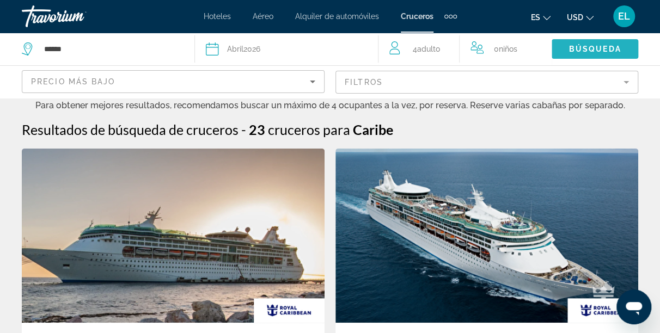
click at [612, 48] on span "Búsqueda" at bounding box center [595, 49] width 52 height 9
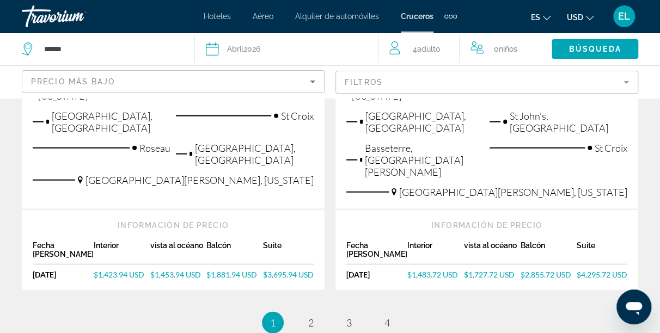
scroll to position [1432, 0]
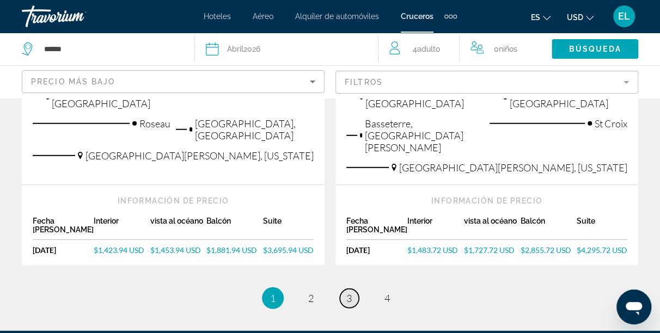
click at [348, 292] on span "3" at bounding box center [348, 298] width 5 height 12
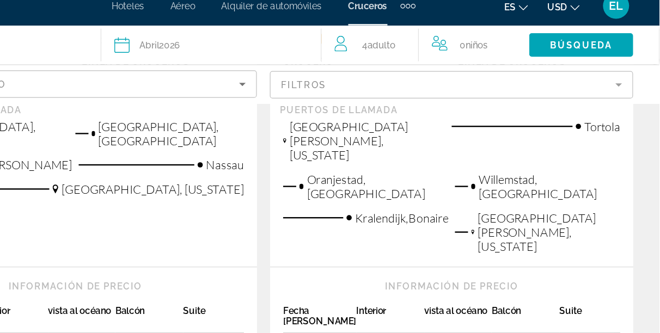
scroll to position [319, 0]
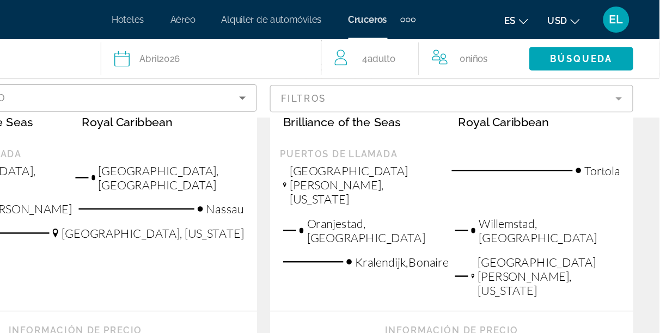
click at [587, 180] on span "Willemstad, [GEOGRAPHIC_DATA]" at bounding box center [568, 192] width 118 height 24
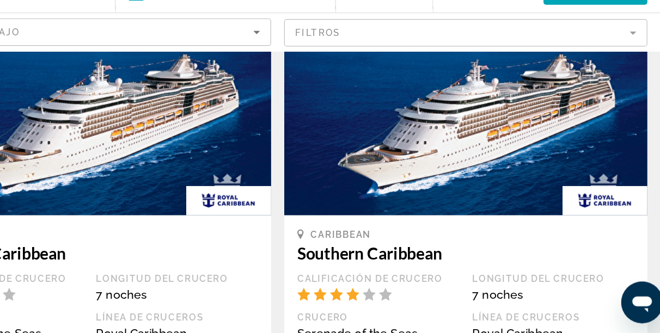
scroll to position [639, 0]
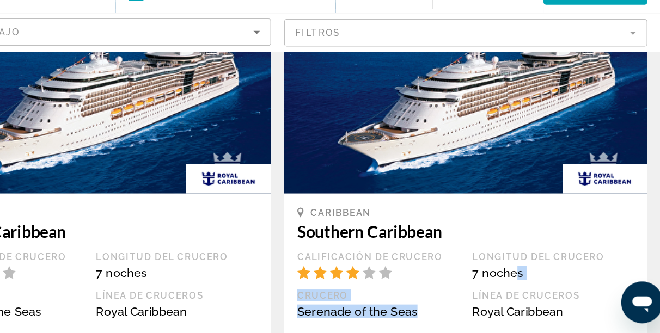
drag, startPoint x: 473, startPoint y: 257, endPoint x: 528, endPoint y: 220, distance: 66.1
click at [528, 264] on div "Calificación de crucero Longitud del crucero 7 noches Crucero Serenade of the S…" at bounding box center [487, 296] width 292 height 64
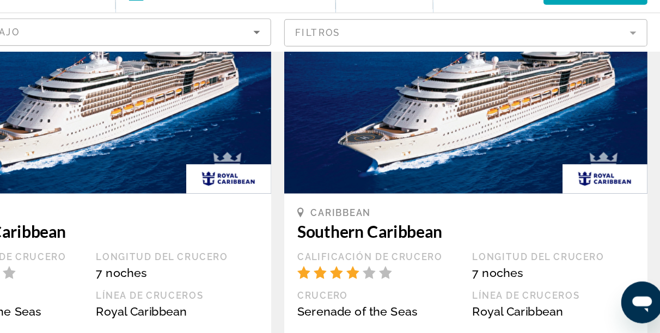
click at [451, 264] on div "Calificación de crucero" at bounding box center [413, 269] width 135 height 10
click at [638, 113] on app-cruises-search-item "Caribbean [GEOGRAPHIC_DATA] Calificación de crucero Longitud del crucero 7 noch…" at bounding box center [486, 279] width 313 height 475
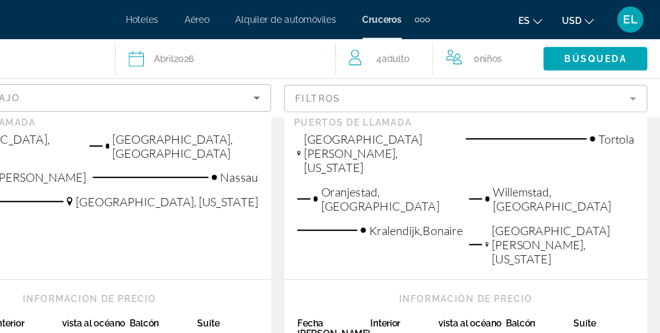
scroll to position [345, 0]
click at [419, 48] on span "Adulto" at bounding box center [427, 49] width 23 height 9
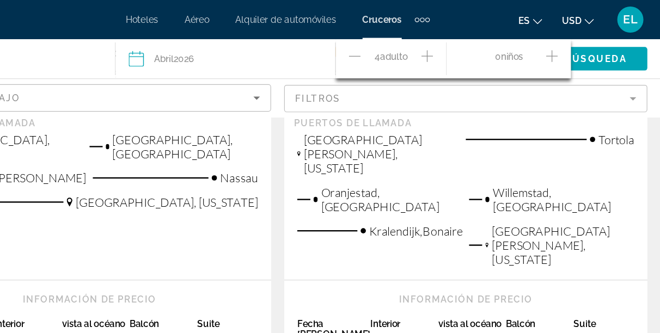
click at [397, 46] on icon "Decrement adults" at bounding box center [394, 46] width 10 height 13
click at [604, 51] on span "Búsqueda" at bounding box center [595, 49] width 52 height 9
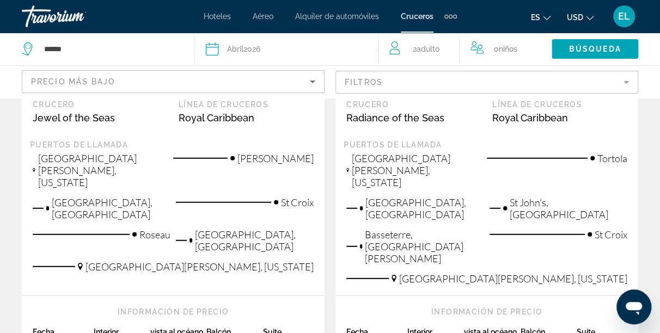
scroll to position [1325, 0]
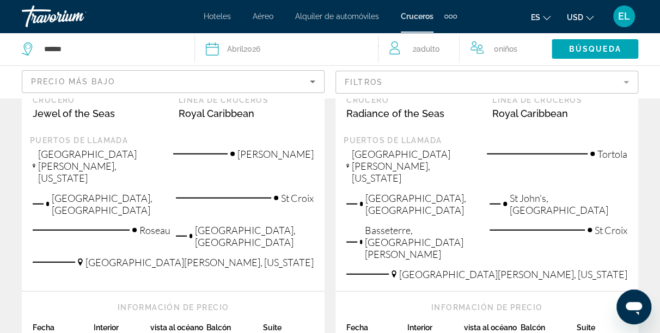
click at [428, 51] on span "Adulto" at bounding box center [427, 49] width 23 height 9
click at [394, 49] on icon "Decrement adults" at bounding box center [394, 46] width 10 height 13
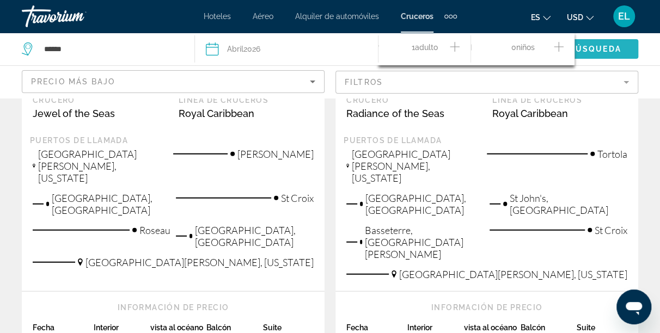
click at [605, 47] on span "Búsqueda" at bounding box center [595, 49] width 52 height 9
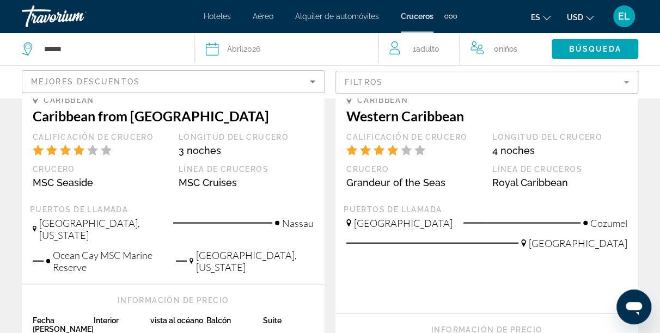
scroll to position [1280, 0]
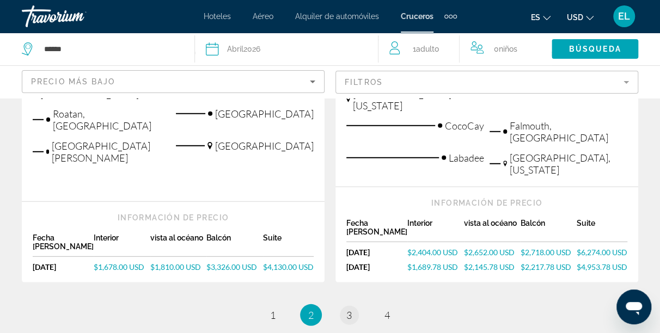
scroll to position [1457, 0]
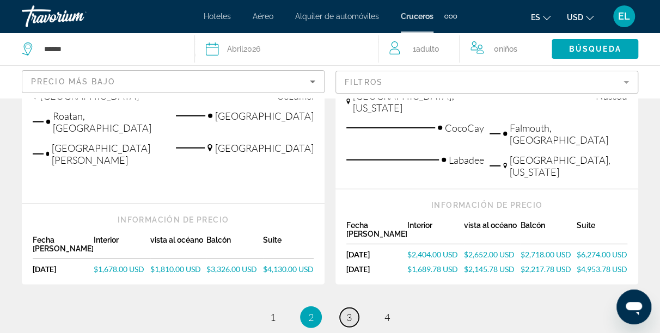
click at [351, 311] on span "3" at bounding box center [348, 317] width 5 height 12
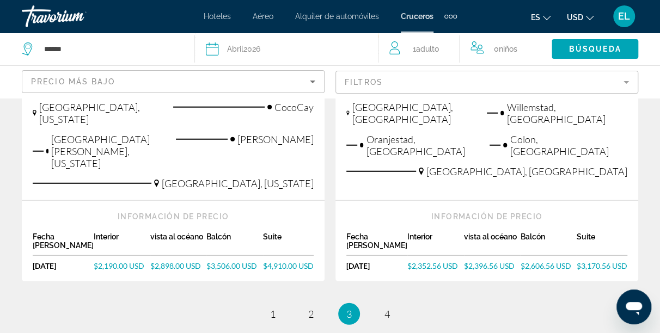
scroll to position [1402, 0]
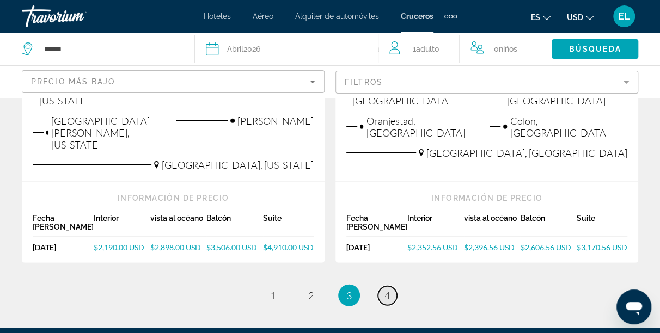
click at [386, 289] on span "4" at bounding box center [386, 295] width 5 height 12
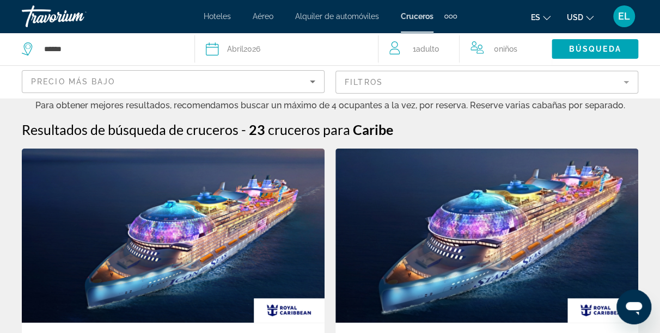
click at [417, 50] on span "Adulto" at bounding box center [426, 49] width 23 height 9
click at [455, 47] on icon "Increment adults" at bounding box center [454, 46] width 10 height 13
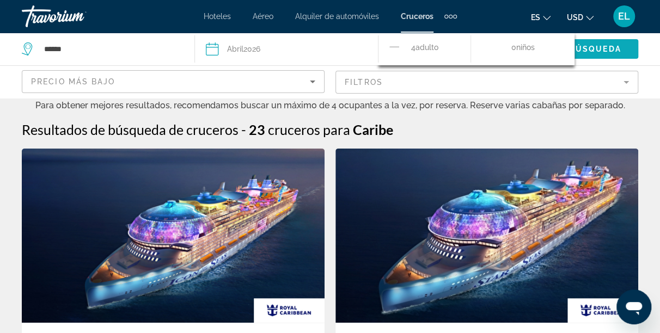
click at [608, 50] on span "Búsqueda" at bounding box center [595, 49] width 52 height 9
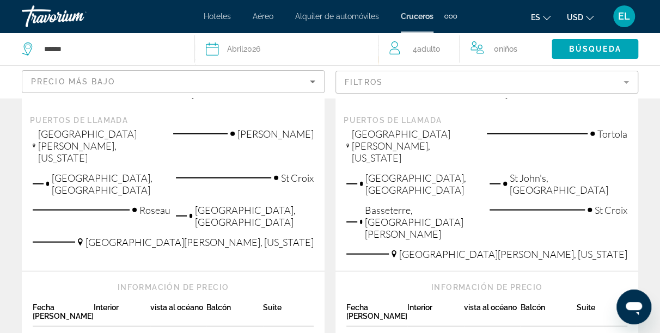
scroll to position [1403, 0]
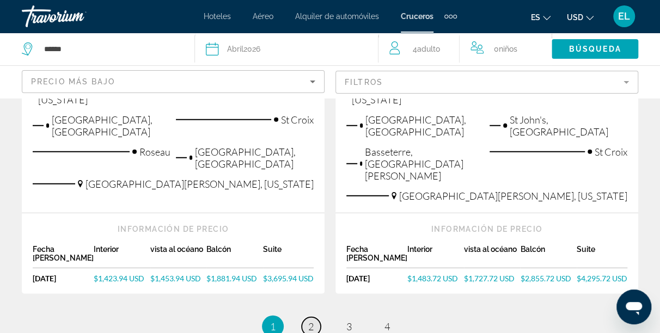
click at [316, 317] on link "page 2" at bounding box center [310, 326] width 19 height 19
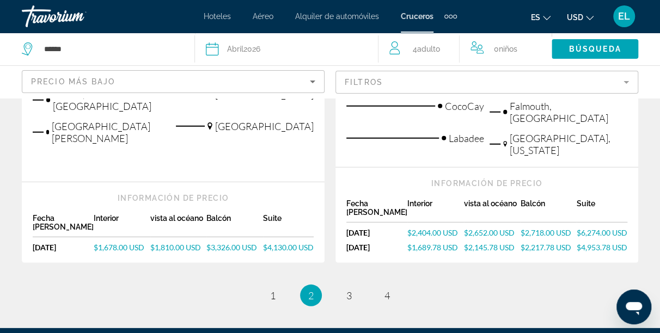
scroll to position [1480, 0]
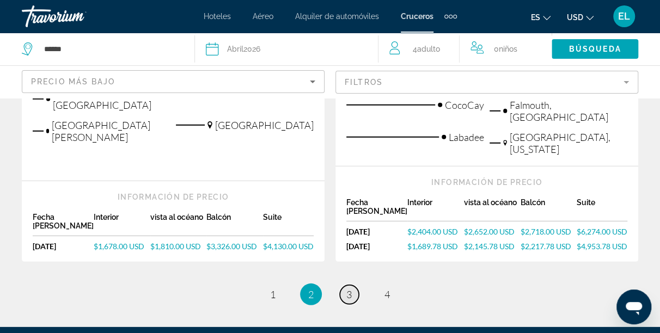
click at [348, 288] on span "3" at bounding box center [348, 294] width 5 height 12
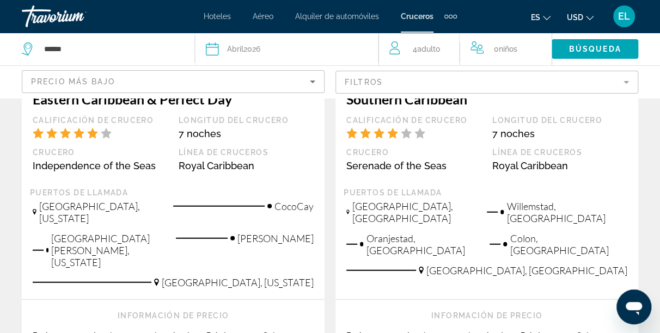
scroll to position [1351, 0]
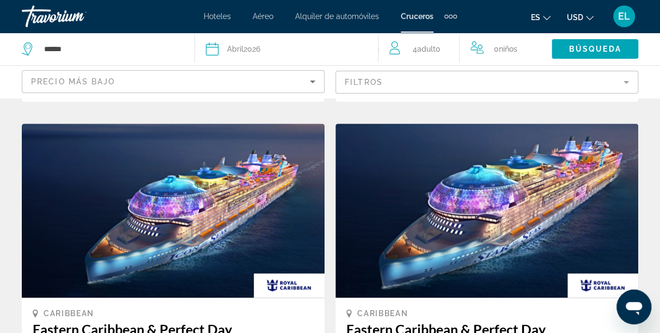
scroll to position [519, 0]
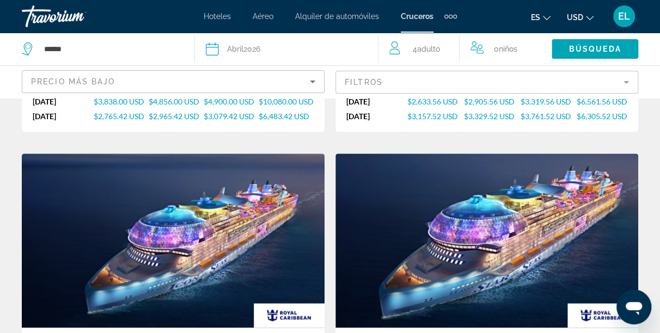
click at [623, 85] on mat-form-field "Filtros" at bounding box center [486, 82] width 303 height 23
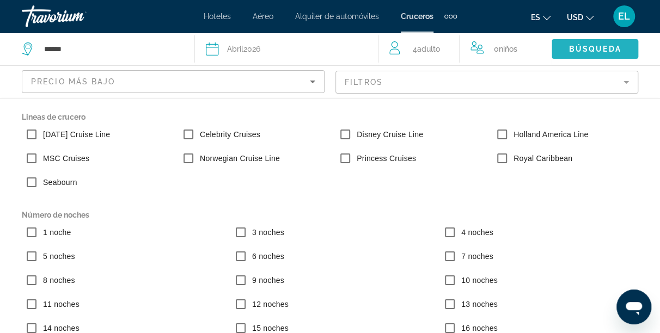
click at [600, 47] on span "Búsqueda" at bounding box center [595, 49] width 52 height 9
click at [594, 88] on mat-form-field "Filtros" at bounding box center [486, 82] width 303 height 23
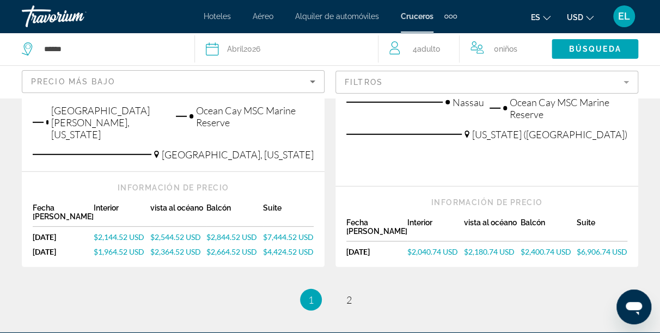
scroll to position [1517, 0]
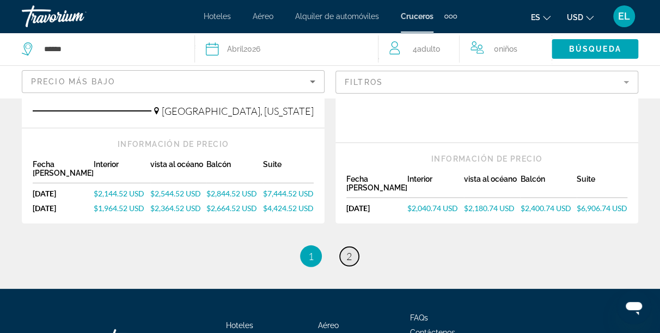
click at [346, 250] on span "2" at bounding box center [348, 256] width 5 height 12
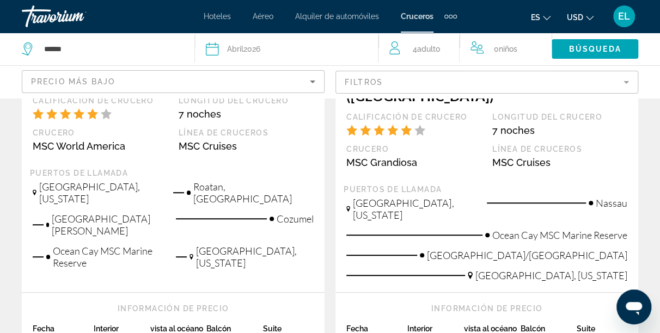
scroll to position [322, 0]
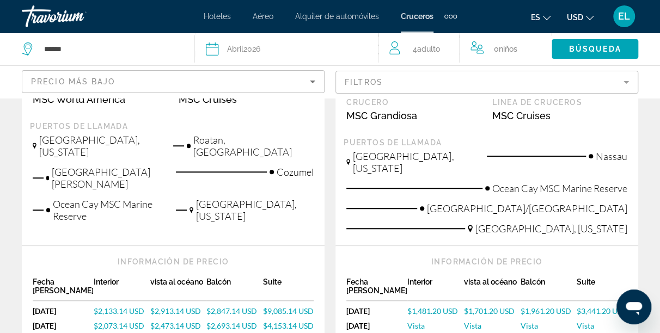
click at [626, 80] on mat-form-field "Filtros" at bounding box center [486, 82] width 303 height 23
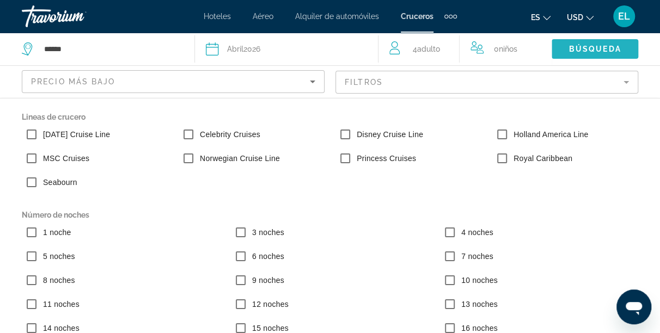
click at [593, 51] on span "Búsqueda" at bounding box center [595, 49] width 52 height 9
click at [563, 79] on mat-form-field "Filtros" at bounding box center [486, 82] width 303 height 23
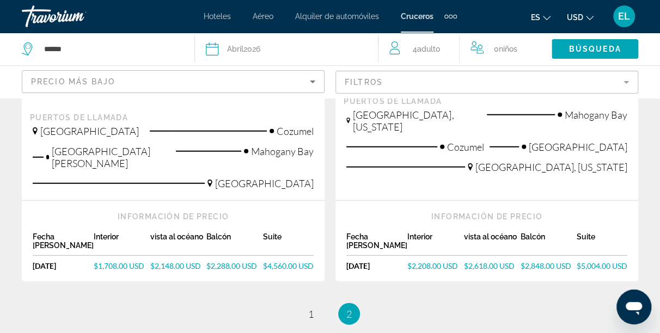
scroll to position [1453, 0]
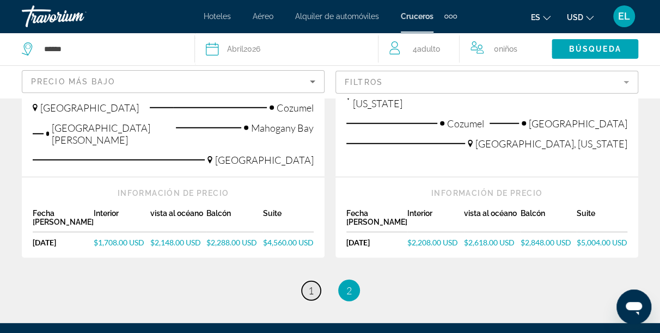
click at [309, 285] on span "1" at bounding box center [310, 291] width 5 height 12
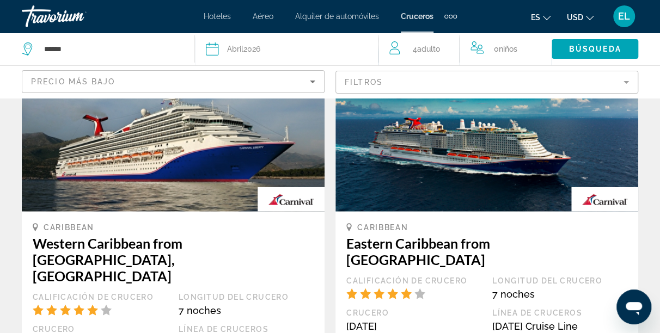
scroll to position [1284, 0]
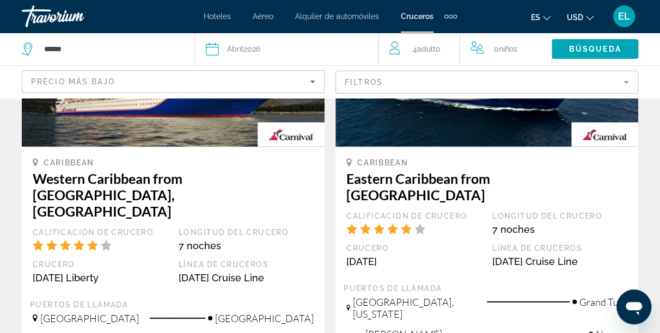
click at [447, 15] on div "Extra navigation items" at bounding box center [446, 17] width 4 height 4
click at [429, 35] on span "Actividades" at bounding box center [426, 36] width 41 height 9
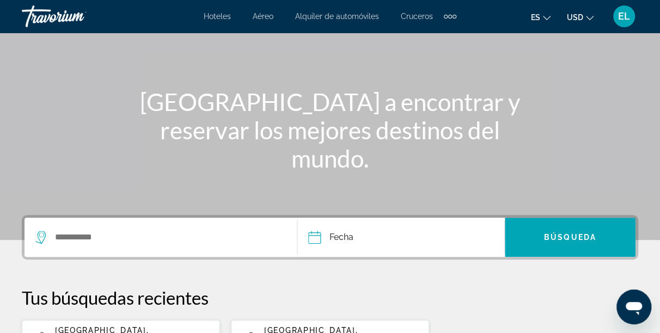
scroll to position [87, 0]
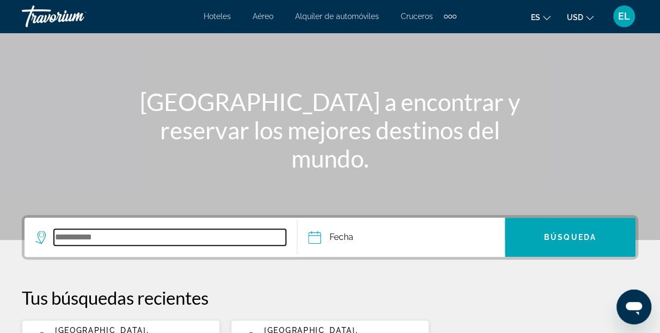
click at [78, 235] on input "Search widget" at bounding box center [170, 237] width 232 height 16
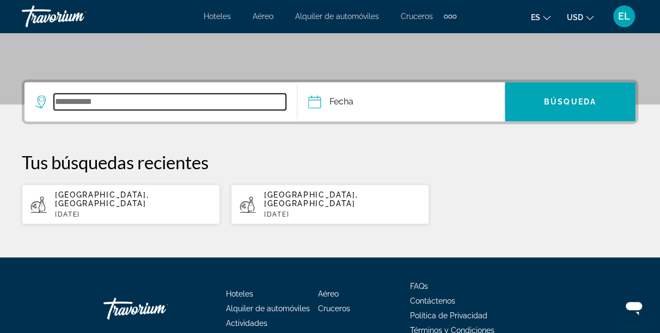
scroll to position [266, 0]
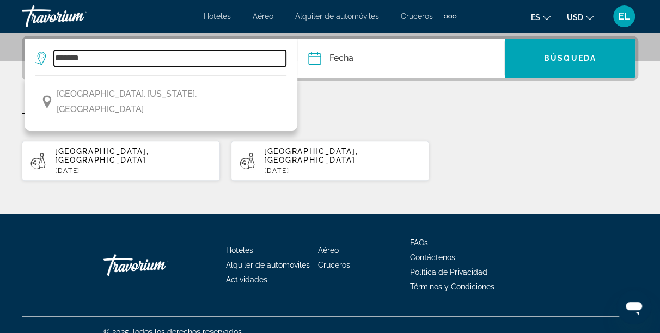
type input "*******"
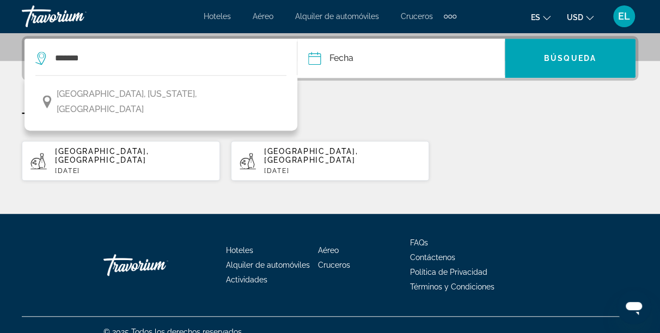
click at [343, 61] on input "Date" at bounding box center [356, 60] width 102 height 42
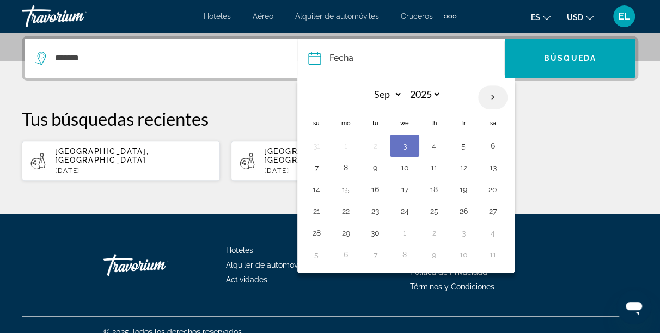
click at [491, 94] on th "Next month" at bounding box center [492, 97] width 29 height 24
select select "*"
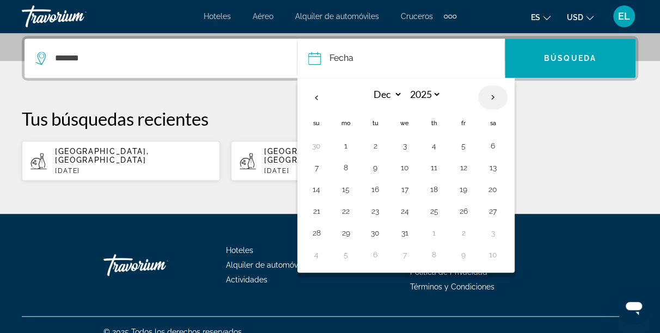
select select "****"
click at [491, 94] on th "Next month" at bounding box center [492, 97] width 29 height 24
select select "*"
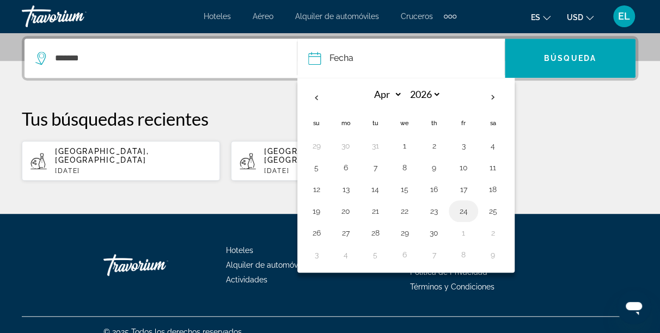
click at [461, 210] on button "24" at bounding box center [462, 211] width 17 height 15
type input "**********"
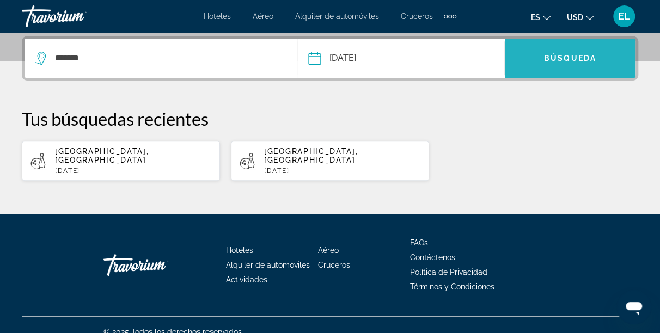
click at [583, 54] on span "Búsqueda" at bounding box center [570, 58] width 52 height 9
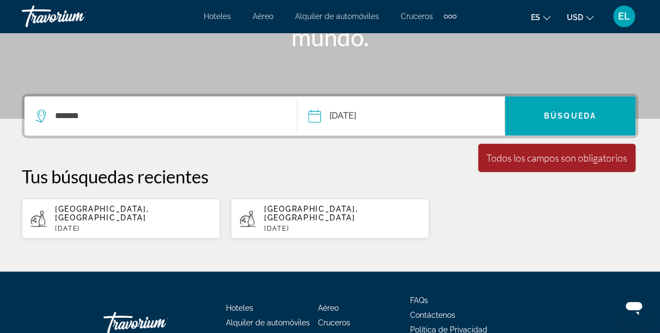
scroll to position [210, 0]
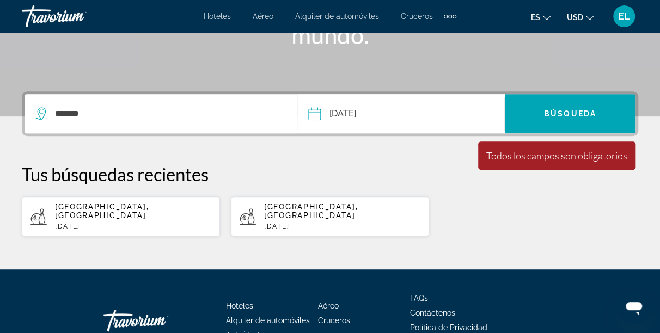
click at [120, 121] on div "*******" at bounding box center [160, 113] width 250 height 39
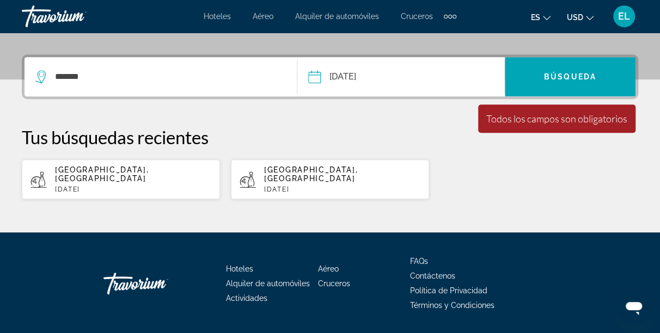
scroll to position [266, 0]
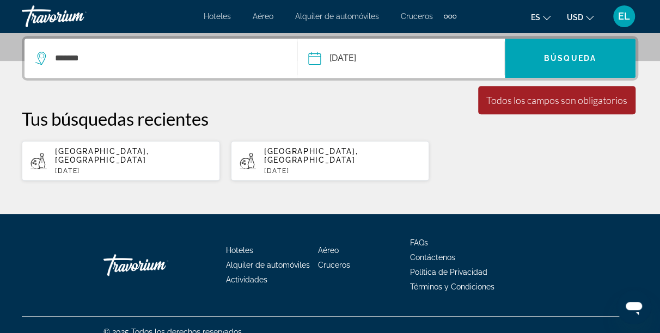
click at [122, 152] on p "[GEOGRAPHIC_DATA], [GEOGRAPHIC_DATA]" at bounding box center [133, 155] width 156 height 17
type input "**********"
